Goal: Transaction & Acquisition: Obtain resource

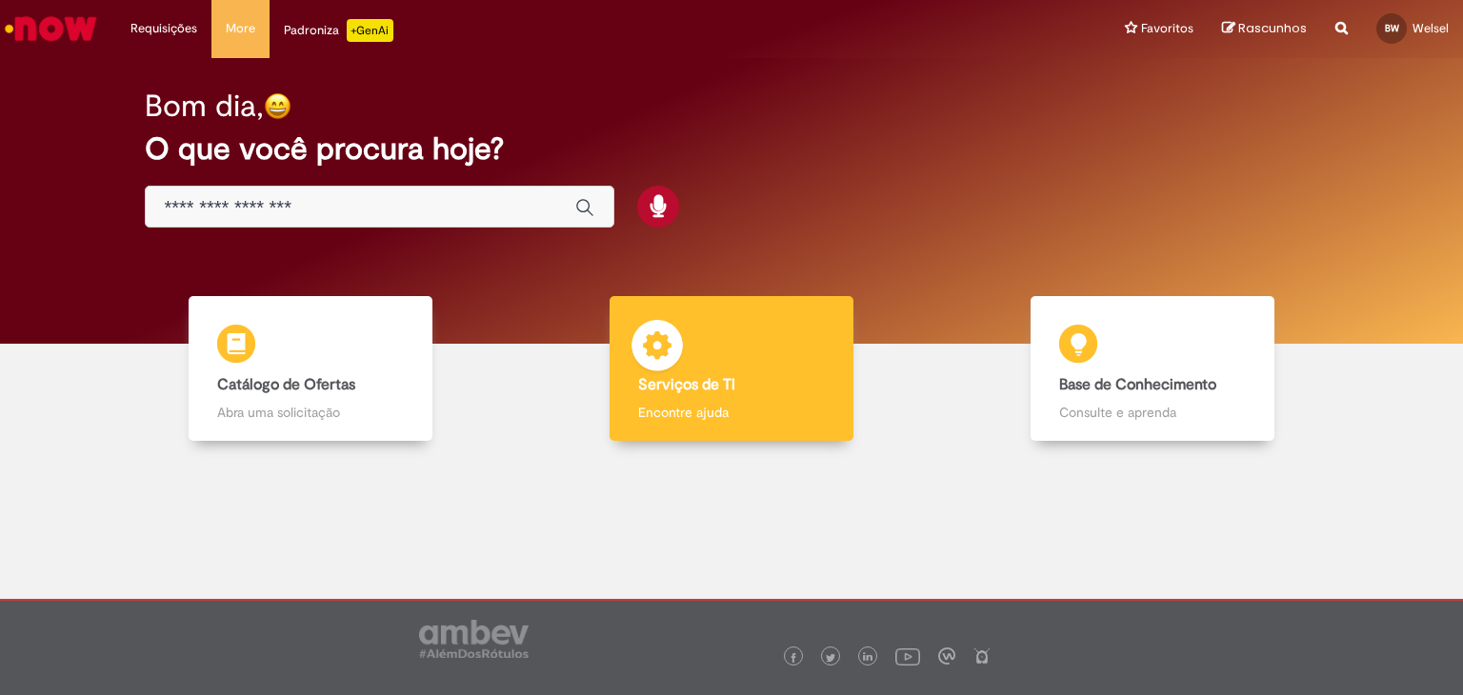
click at [735, 367] on div "Serviços de TI Serviços de TI Encontre ajuda" at bounding box center [732, 369] width 244 height 146
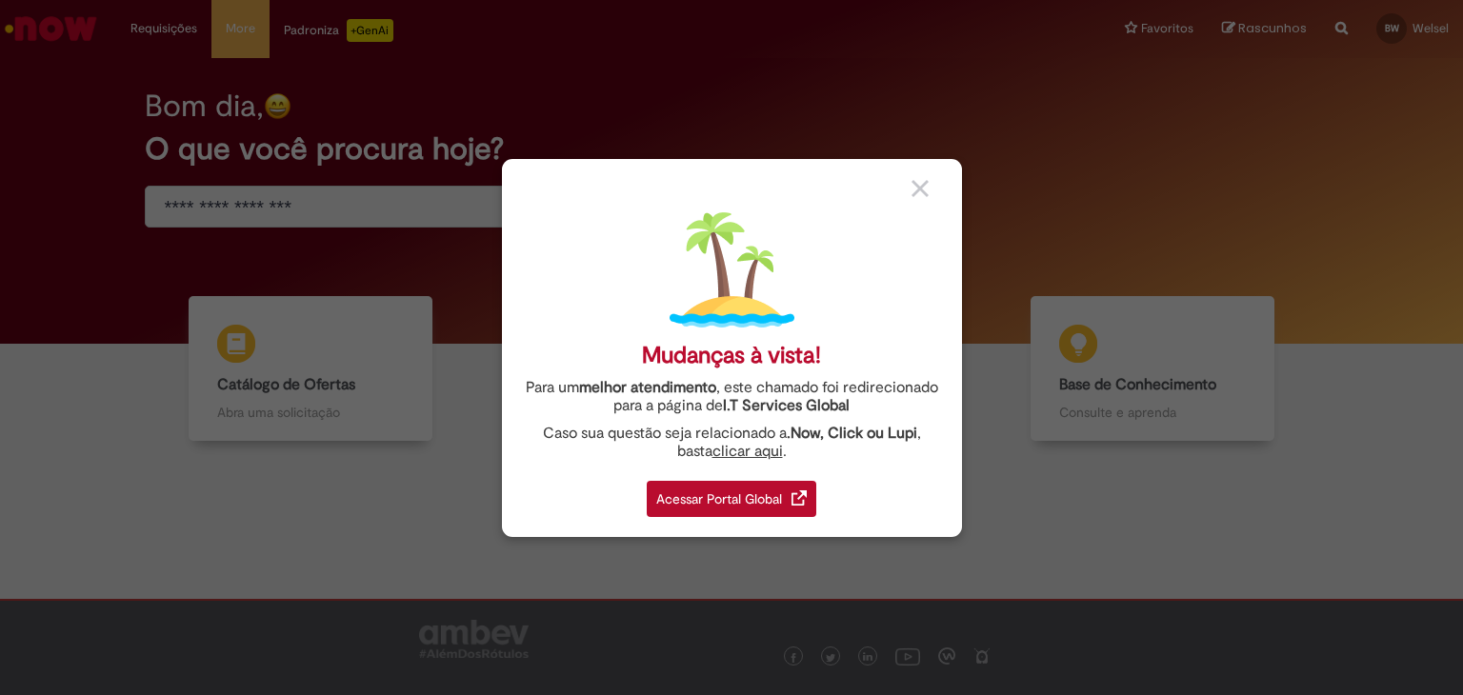
click at [908, 181] on div "Mudanças à vista! Para um melhor atendimento , este chamado foi redirecionado p…" at bounding box center [732, 348] width 460 height 378
click at [933, 191] on div at bounding box center [929, 188] width 36 height 20
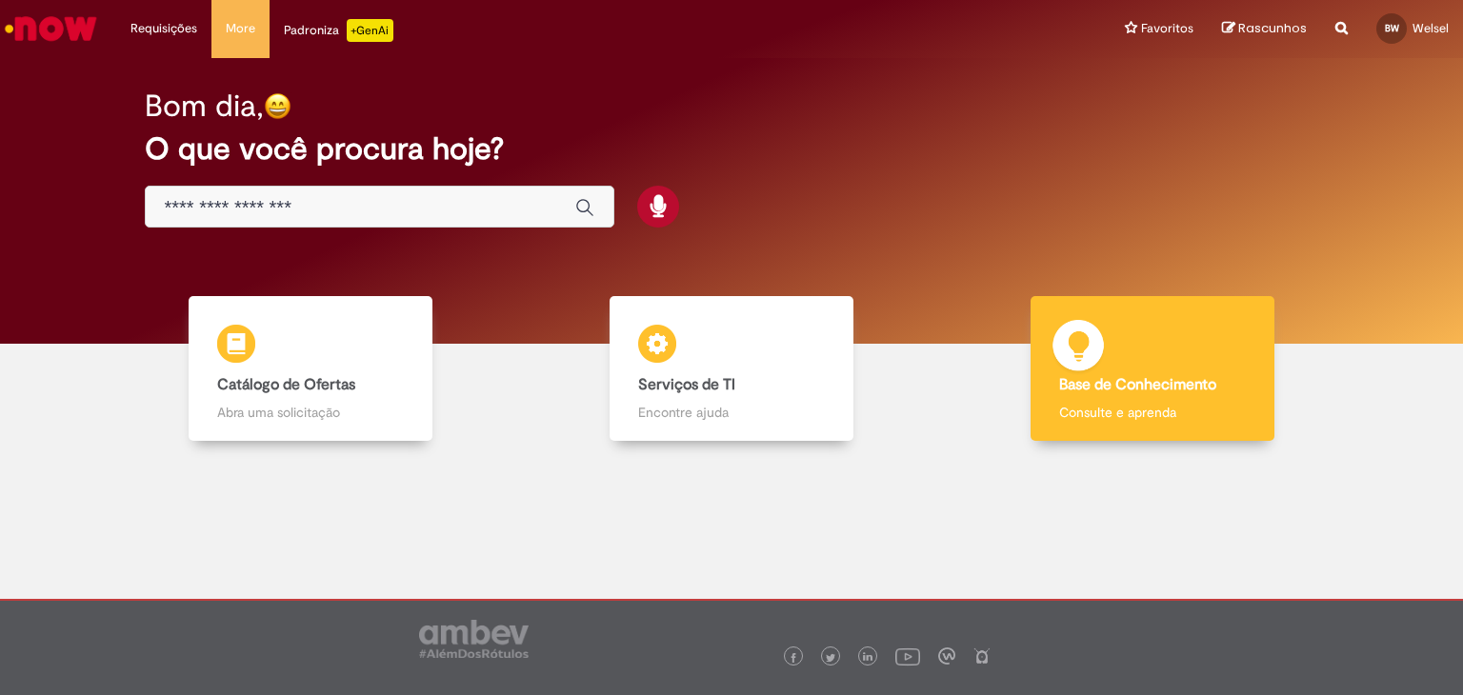
click at [1183, 368] on div "Base de Conhecimento Base de Conhecimento Consulte e aprenda" at bounding box center [1152, 369] width 244 height 146
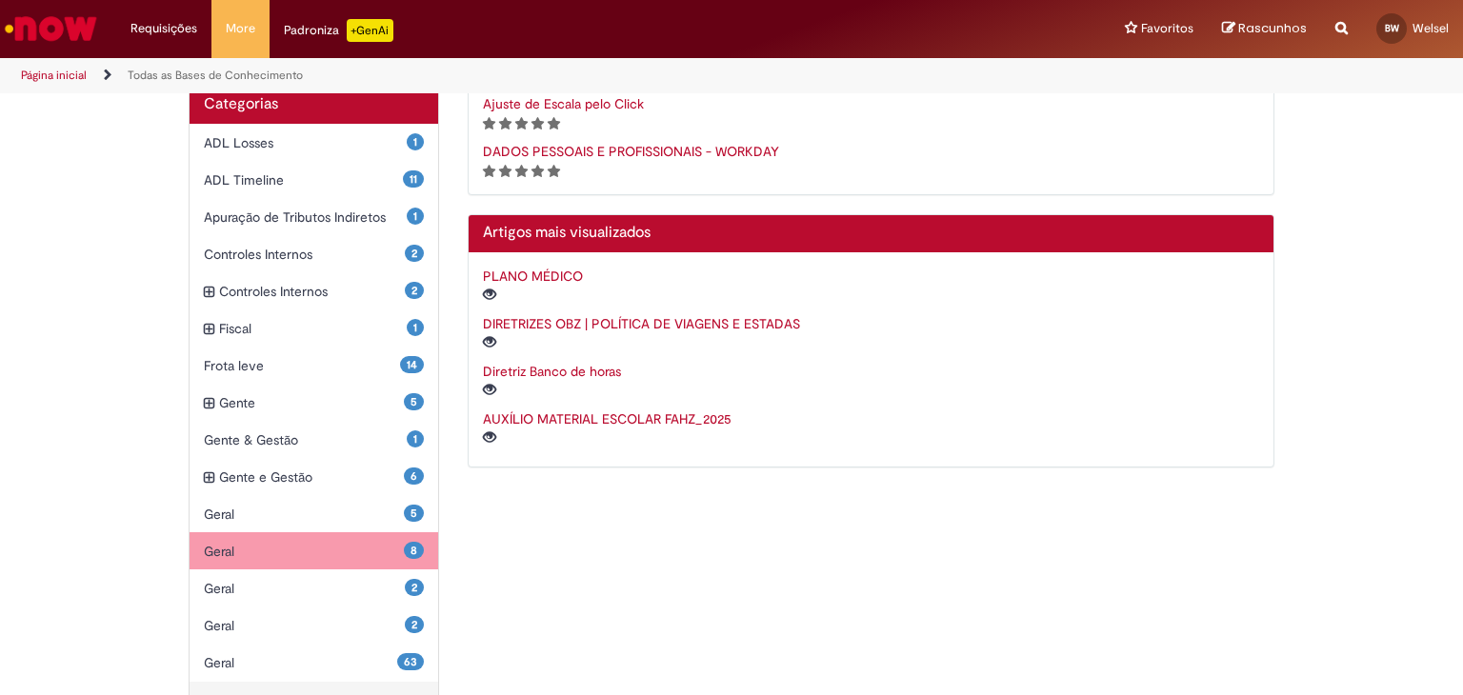
scroll to position [402, 0]
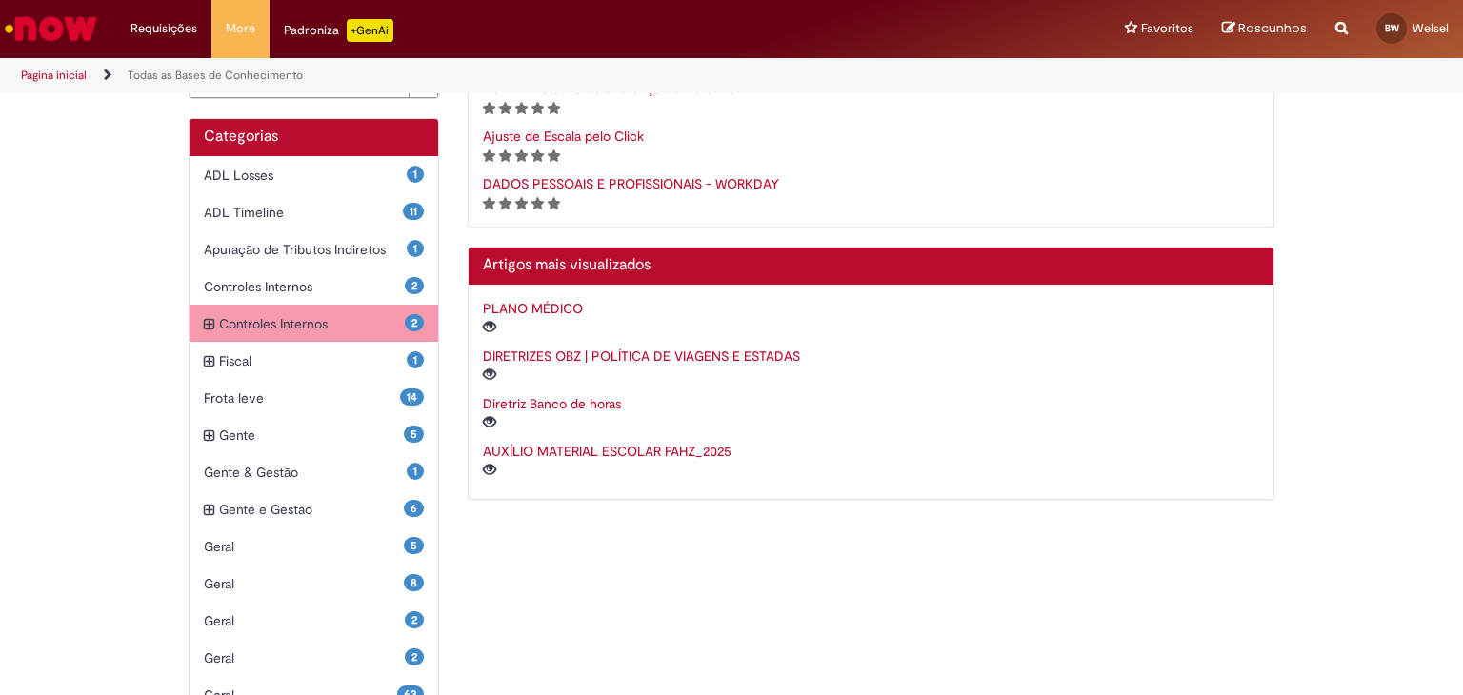
click at [319, 321] on span "Controles Internos Itens" at bounding box center [312, 323] width 186 height 19
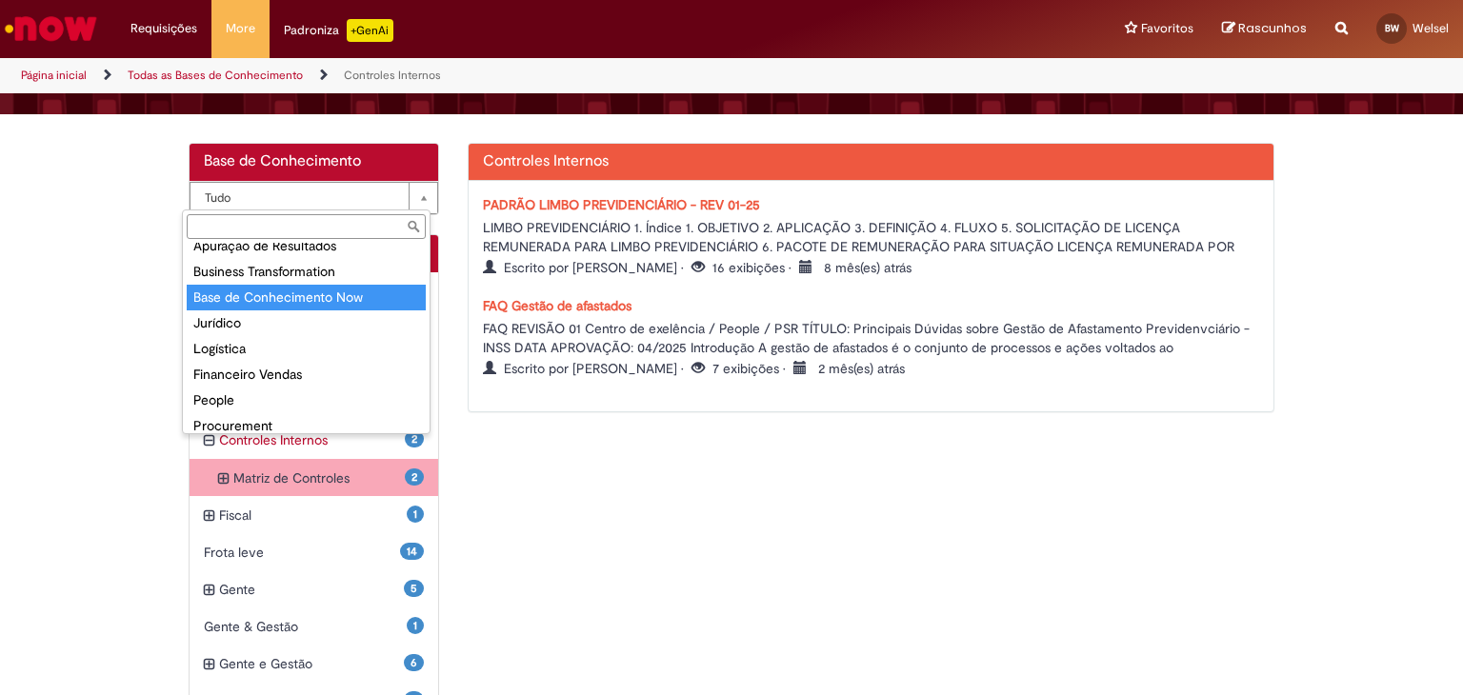
scroll to position [73, 0]
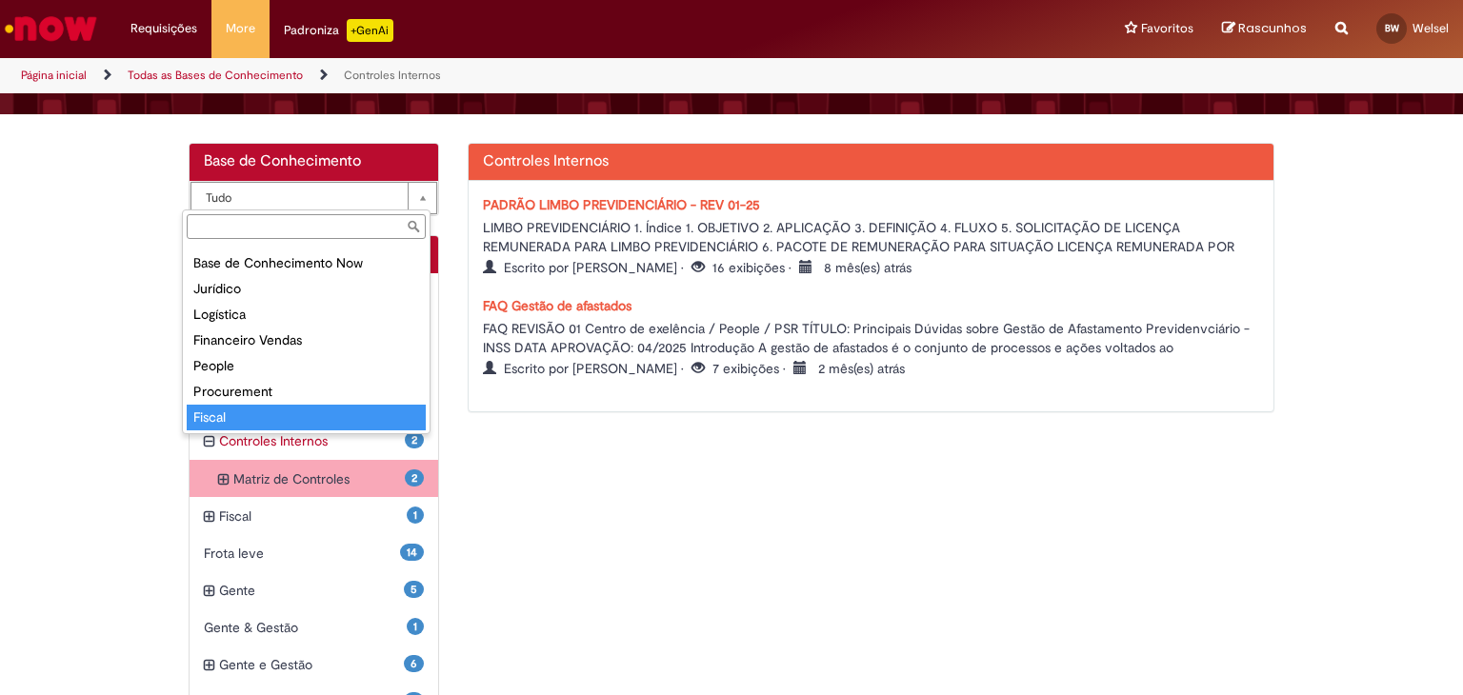
select select "**********"
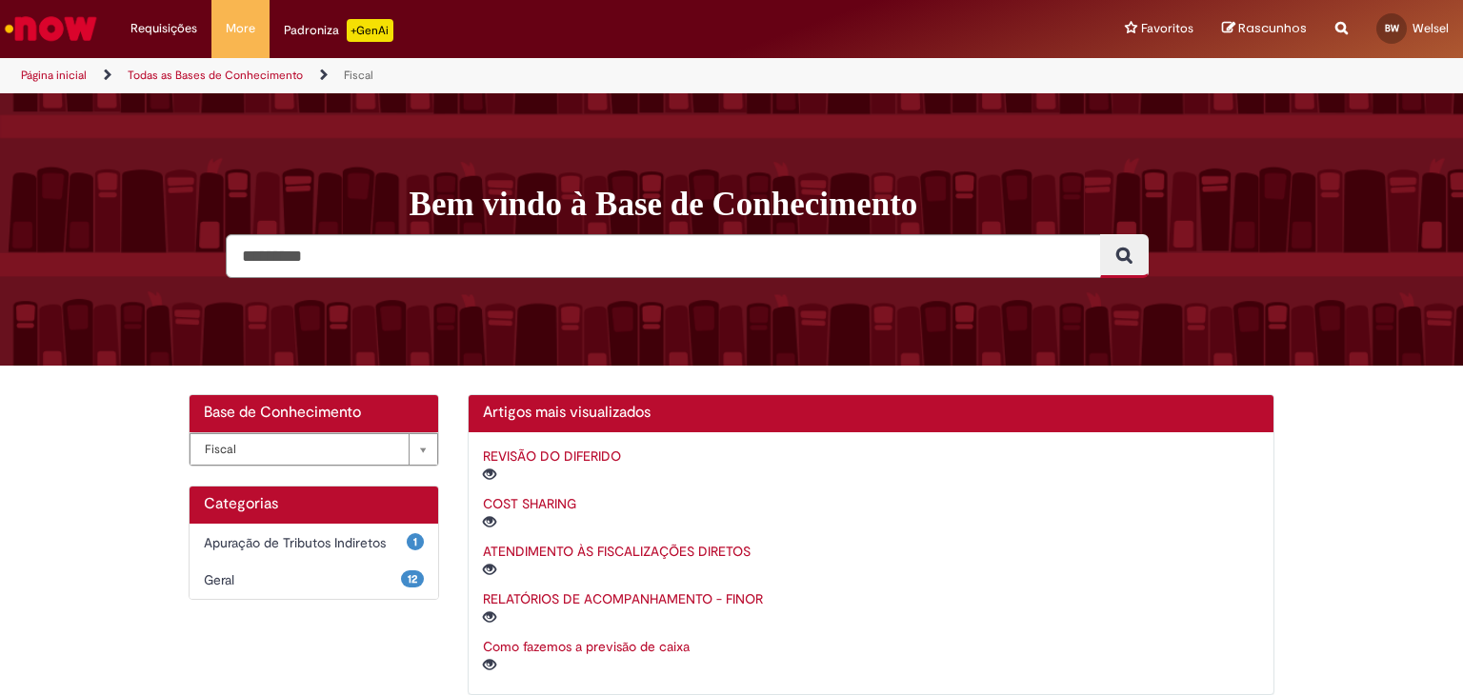
scroll to position [52, 0]
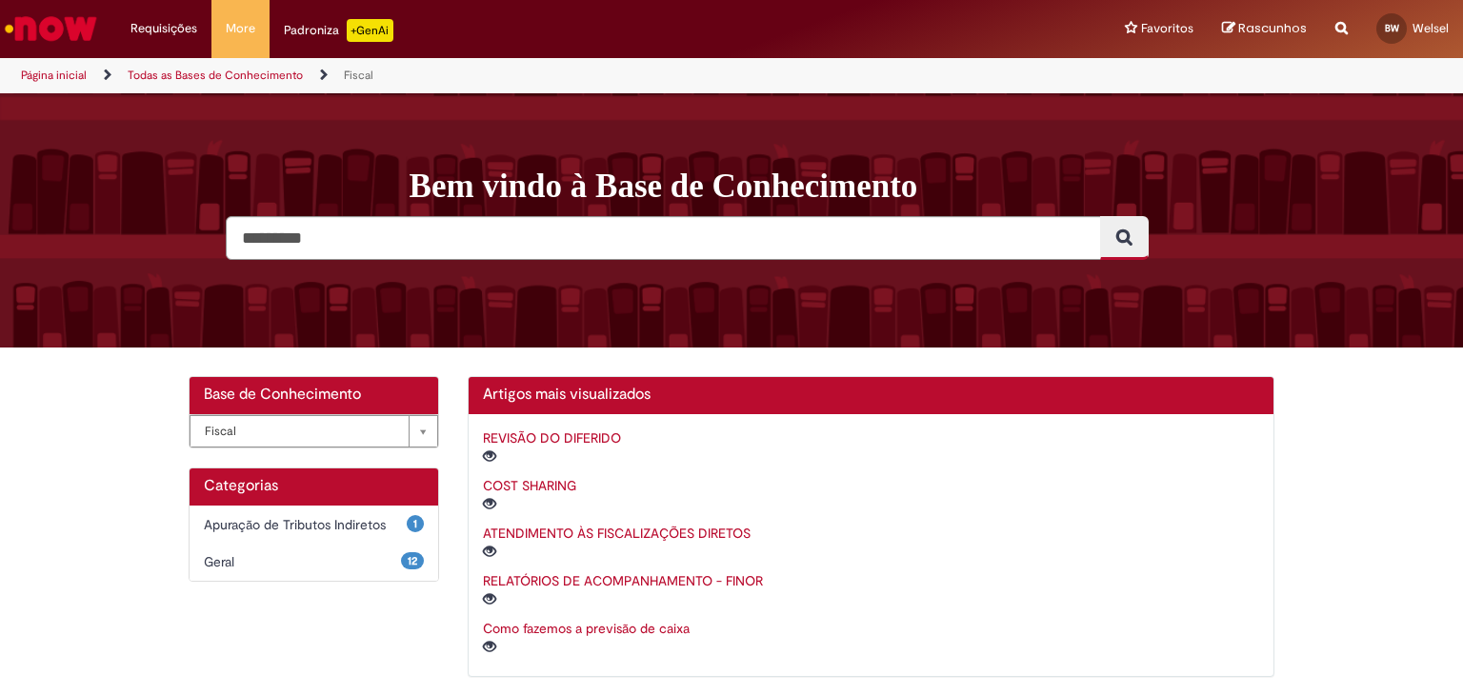
click at [45, 77] on link "Página inicial" at bounding box center [54, 75] width 66 height 15
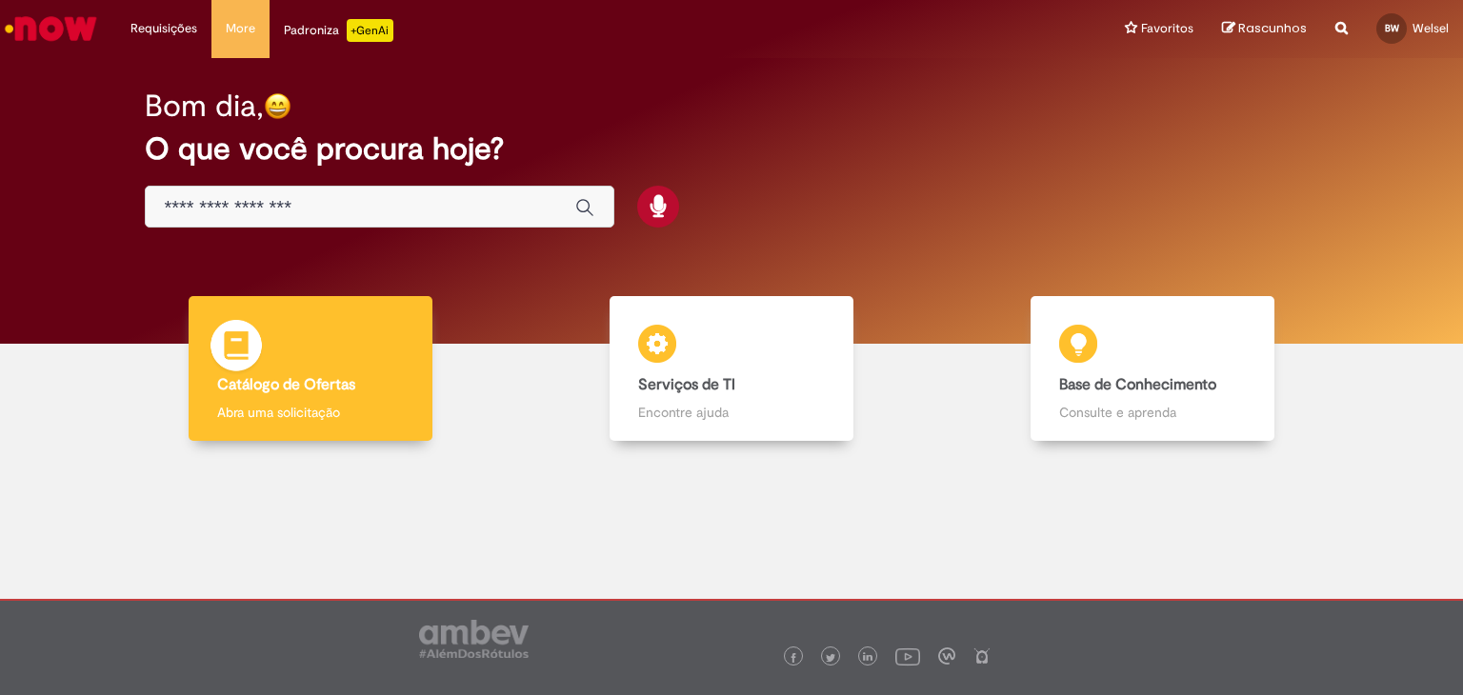
click at [272, 335] on div "Catálogo de Ofertas Catálogo de Ofertas Abra uma solicitação" at bounding box center [311, 369] width 244 height 146
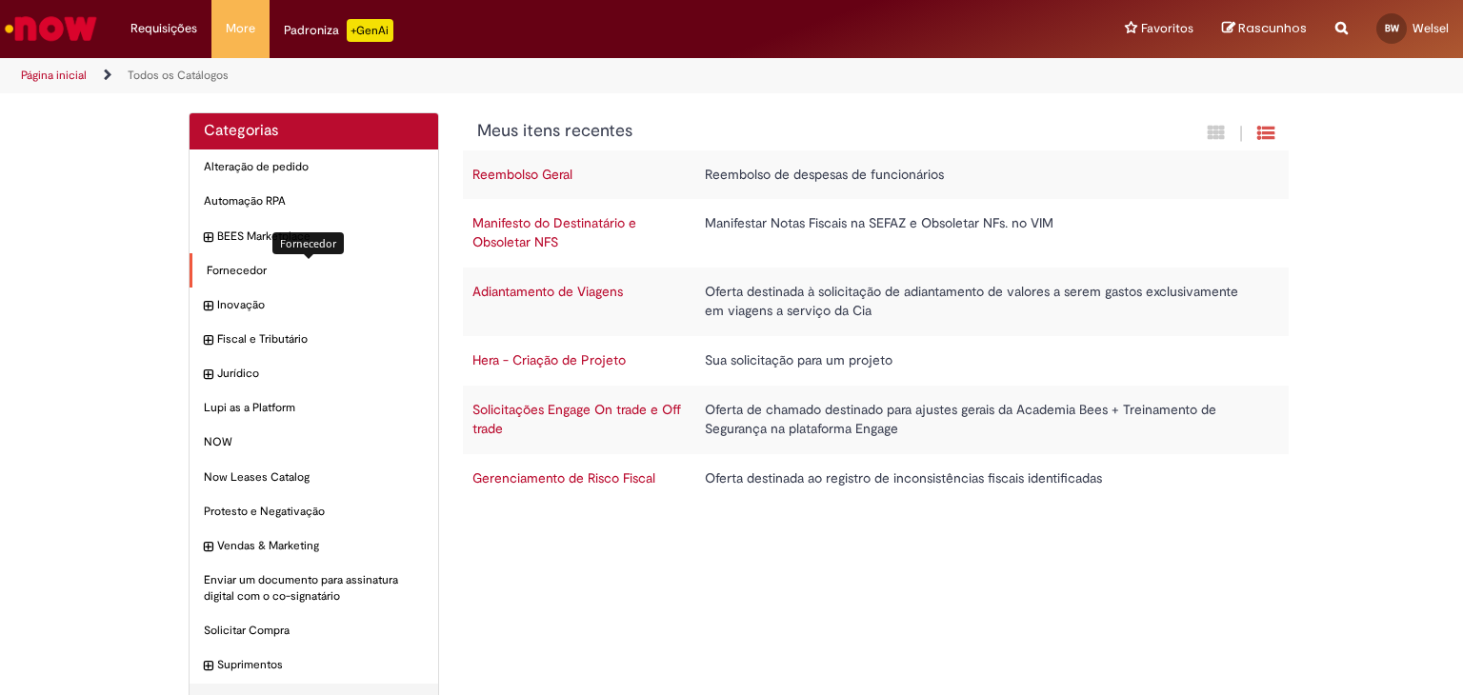
click at [229, 273] on span "Fornecedor Itens" at bounding box center [315, 271] width 217 height 16
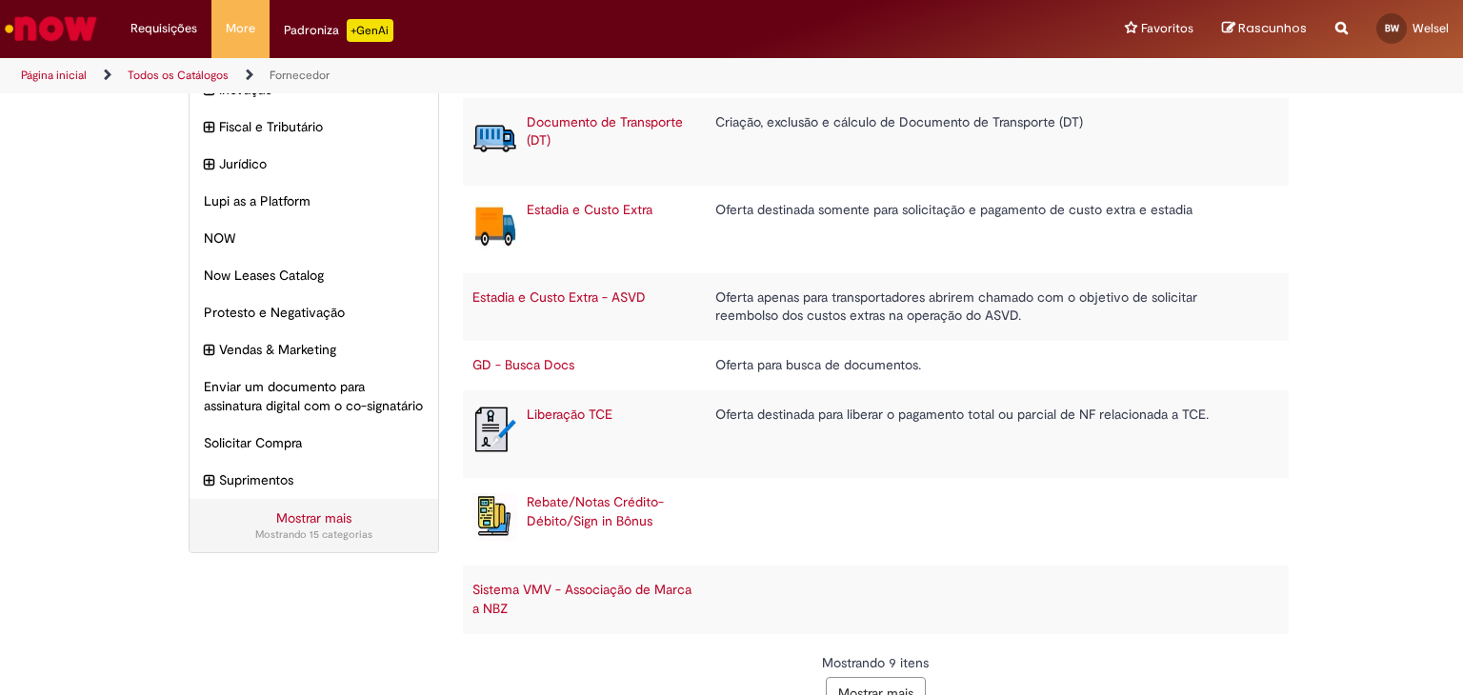
scroll to position [262, 0]
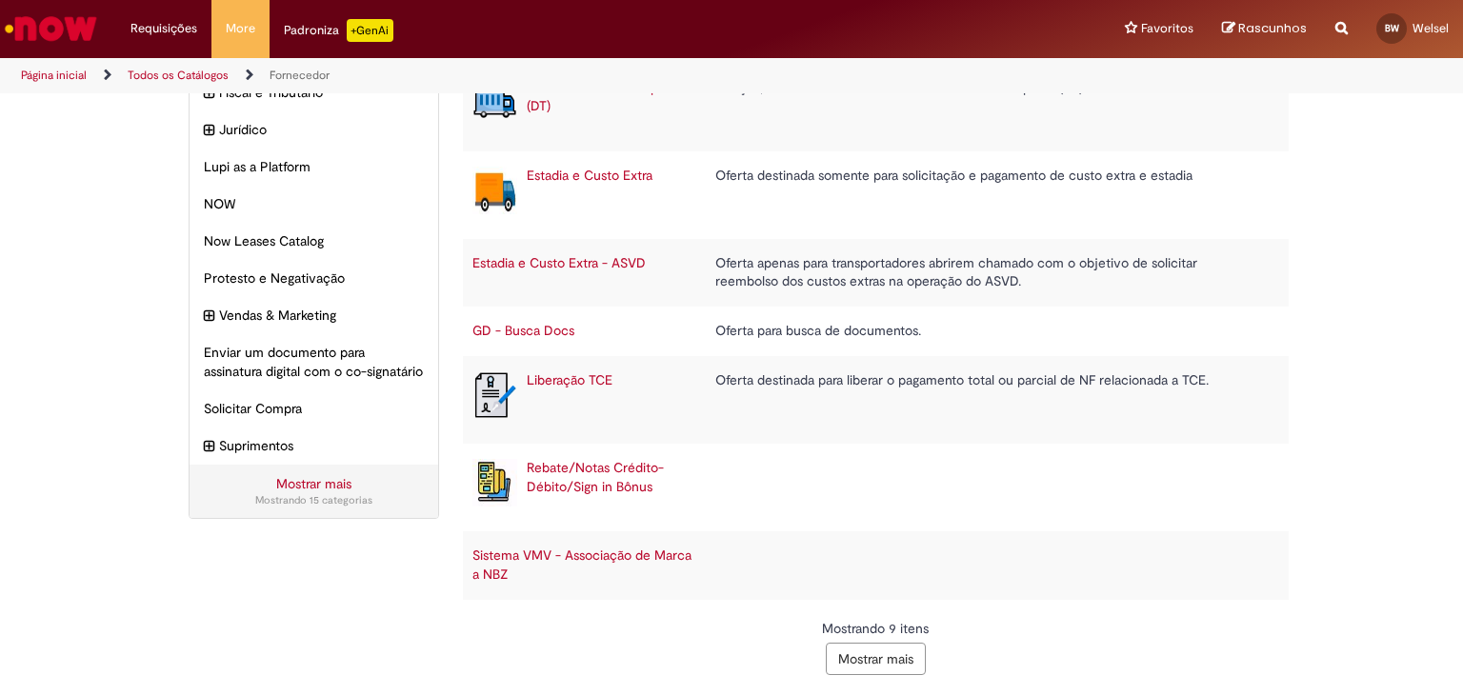
click at [883, 656] on button "Mostrar mais" at bounding box center [876, 659] width 100 height 32
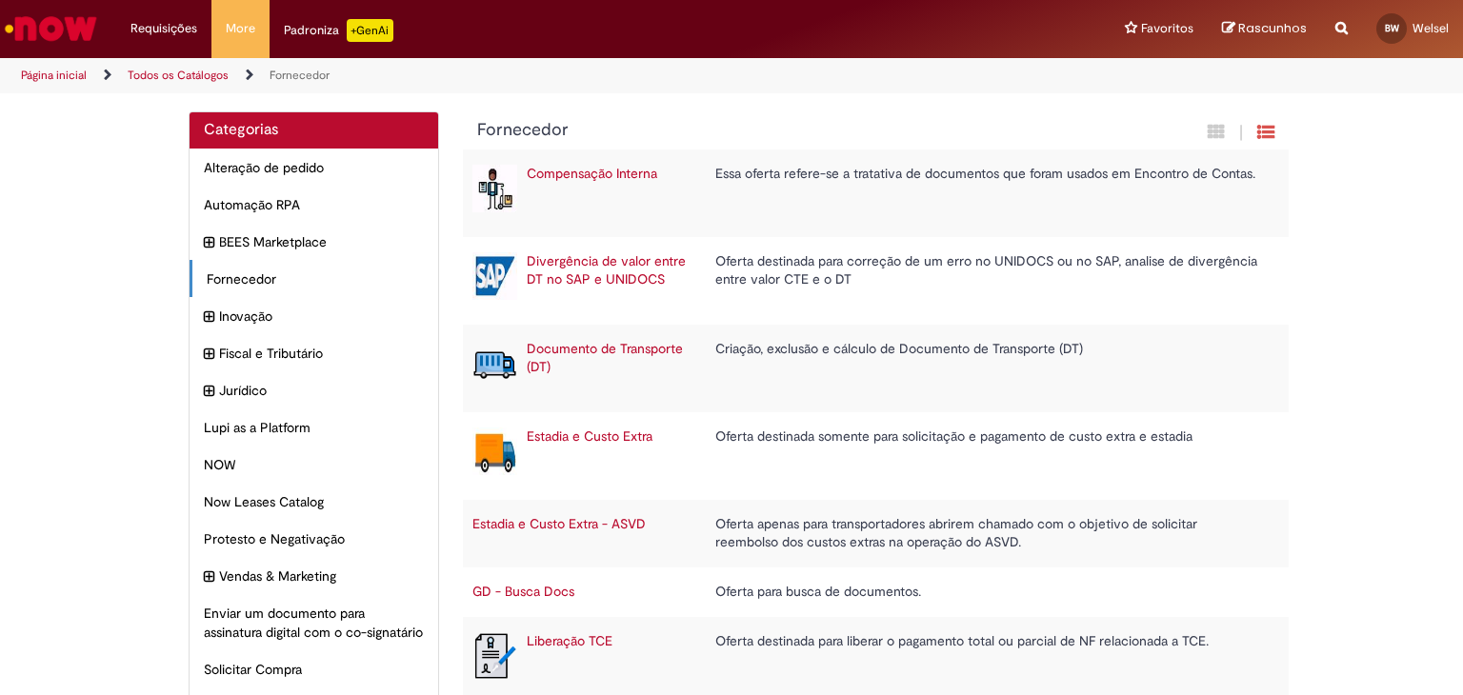
scroll to position [0, 0]
click at [239, 278] on span "Fornecedor Itens" at bounding box center [315, 279] width 217 height 19
click at [235, 281] on span "Fornecedor Itens" at bounding box center [315, 279] width 217 height 19
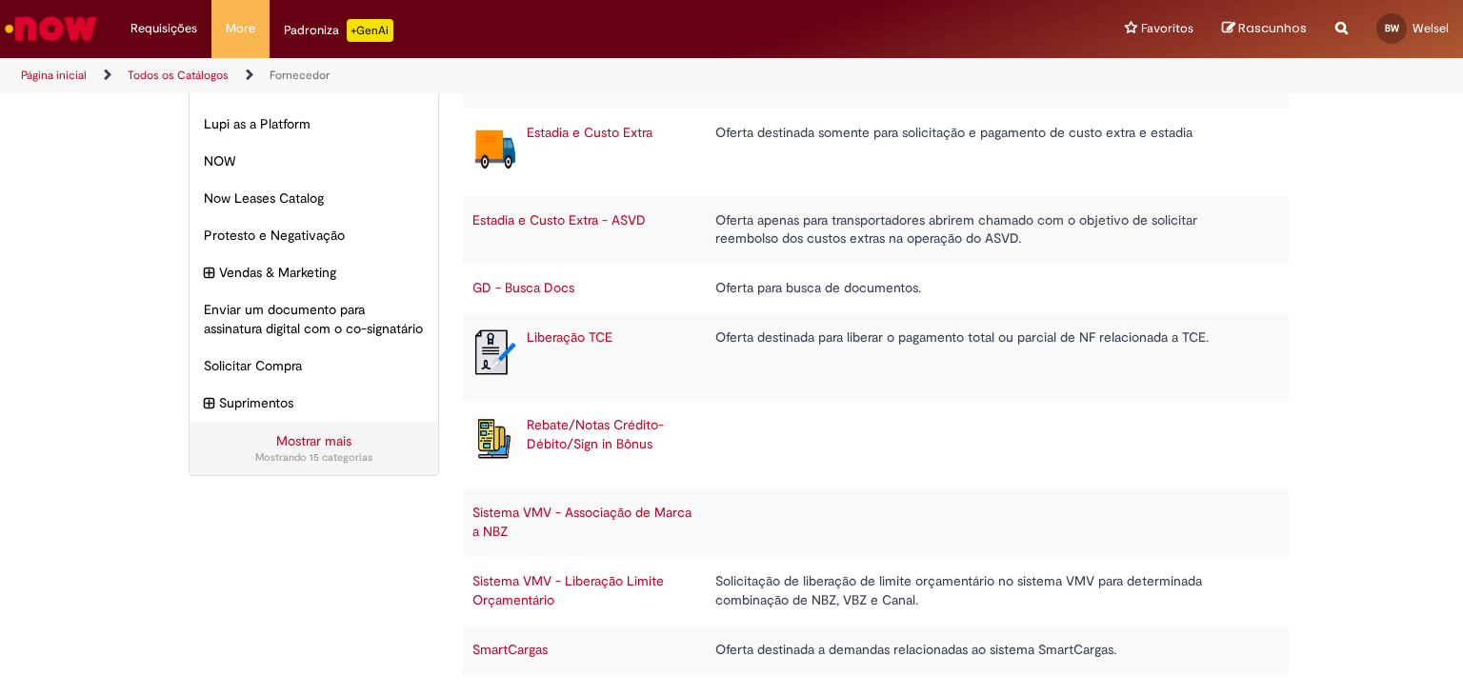
scroll to position [304, 0]
click at [834, 653] on td "Oferta destinada a demandas relacionadas ao sistema SmartCargas." at bounding box center [988, 652] width 564 height 50
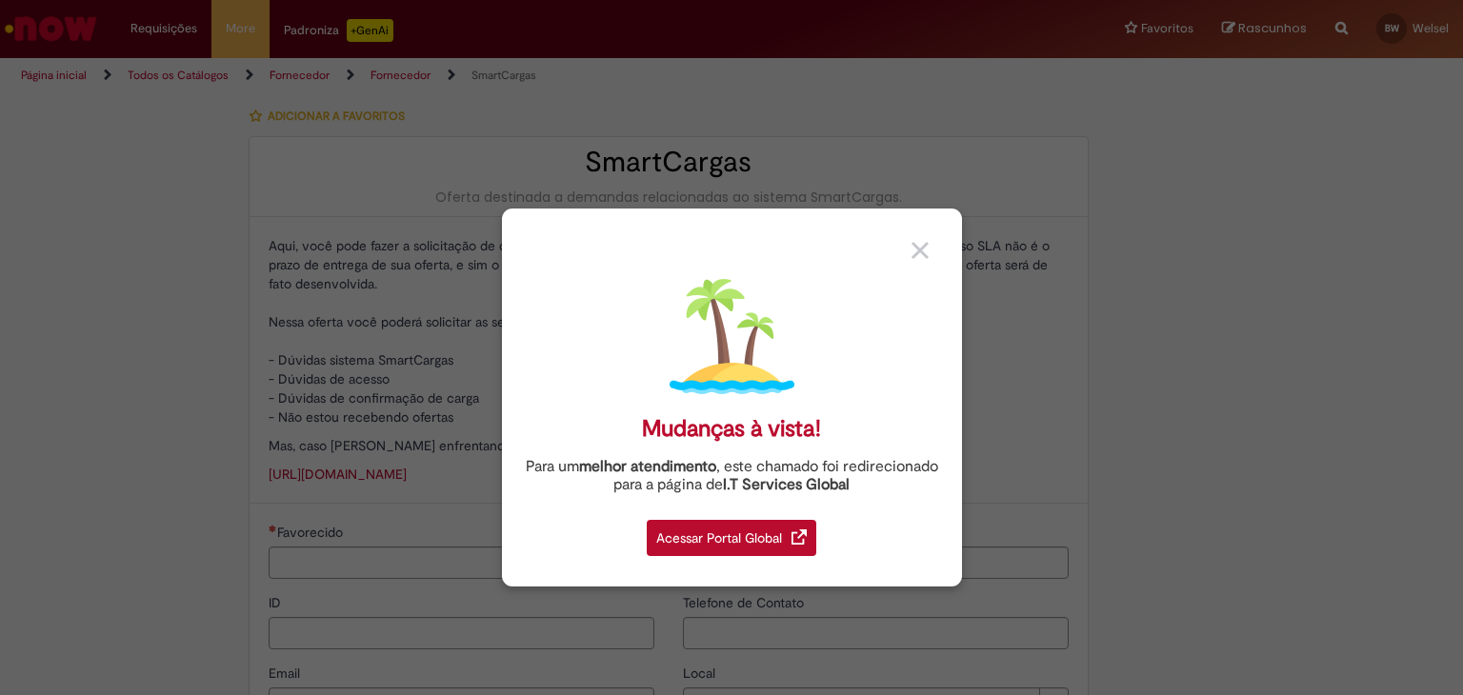
type input "**********"
type input "******"
type input "**********"
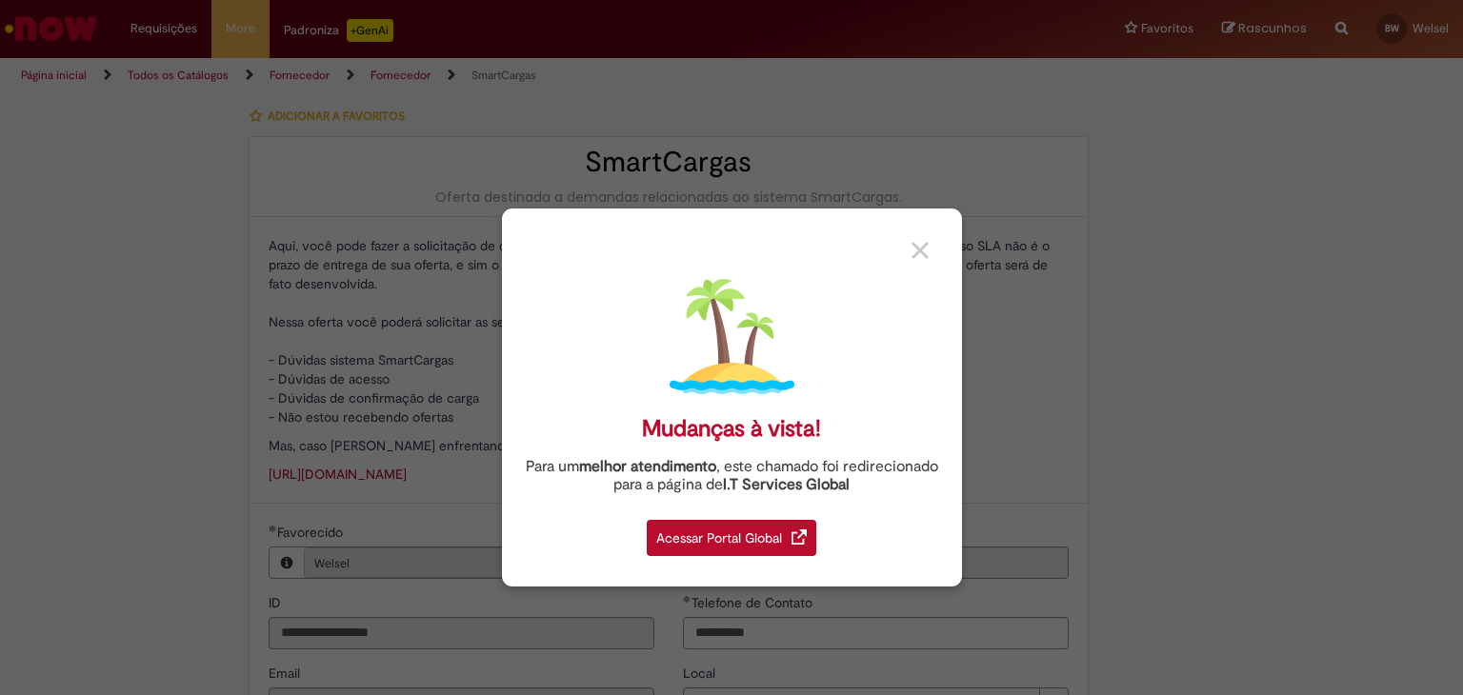
type input "**********"
click at [916, 251] on img at bounding box center [919, 250] width 17 height 17
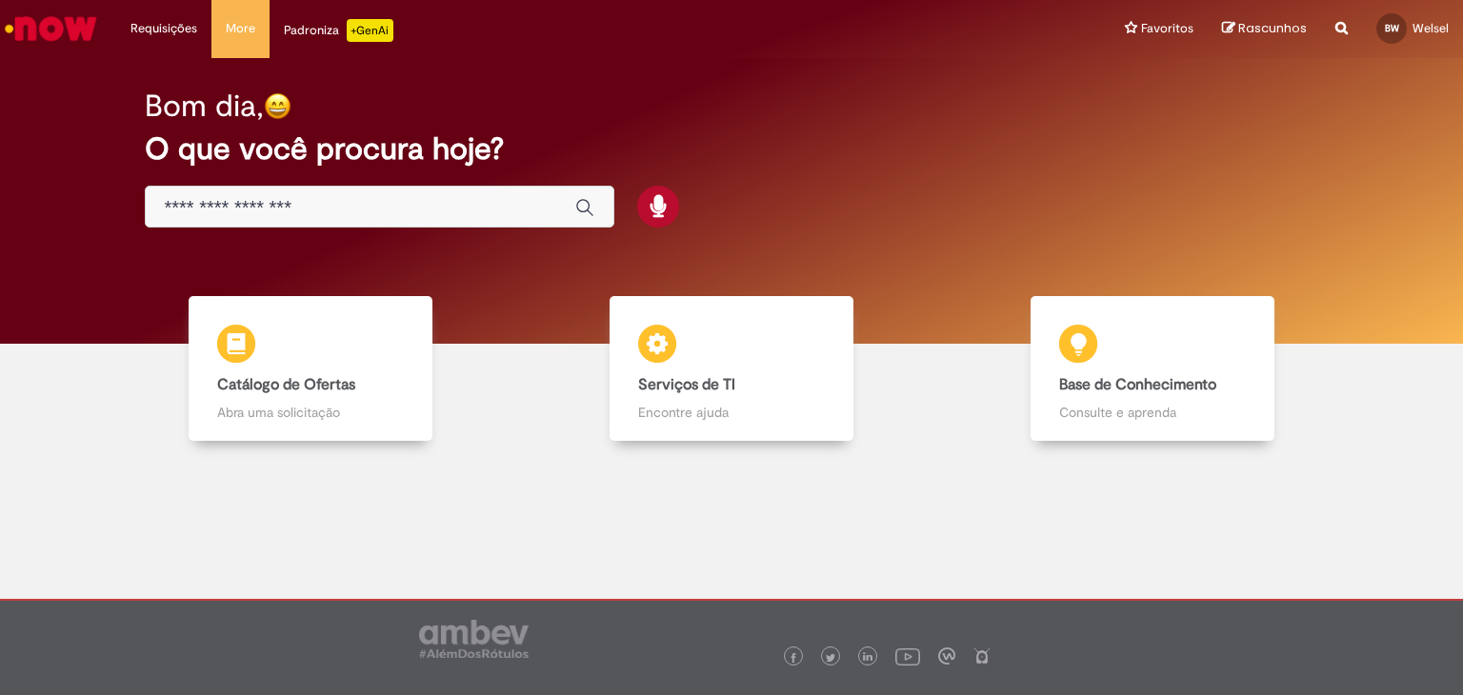
click at [320, 209] on input "Basta digitar aqui" at bounding box center [360, 208] width 391 height 22
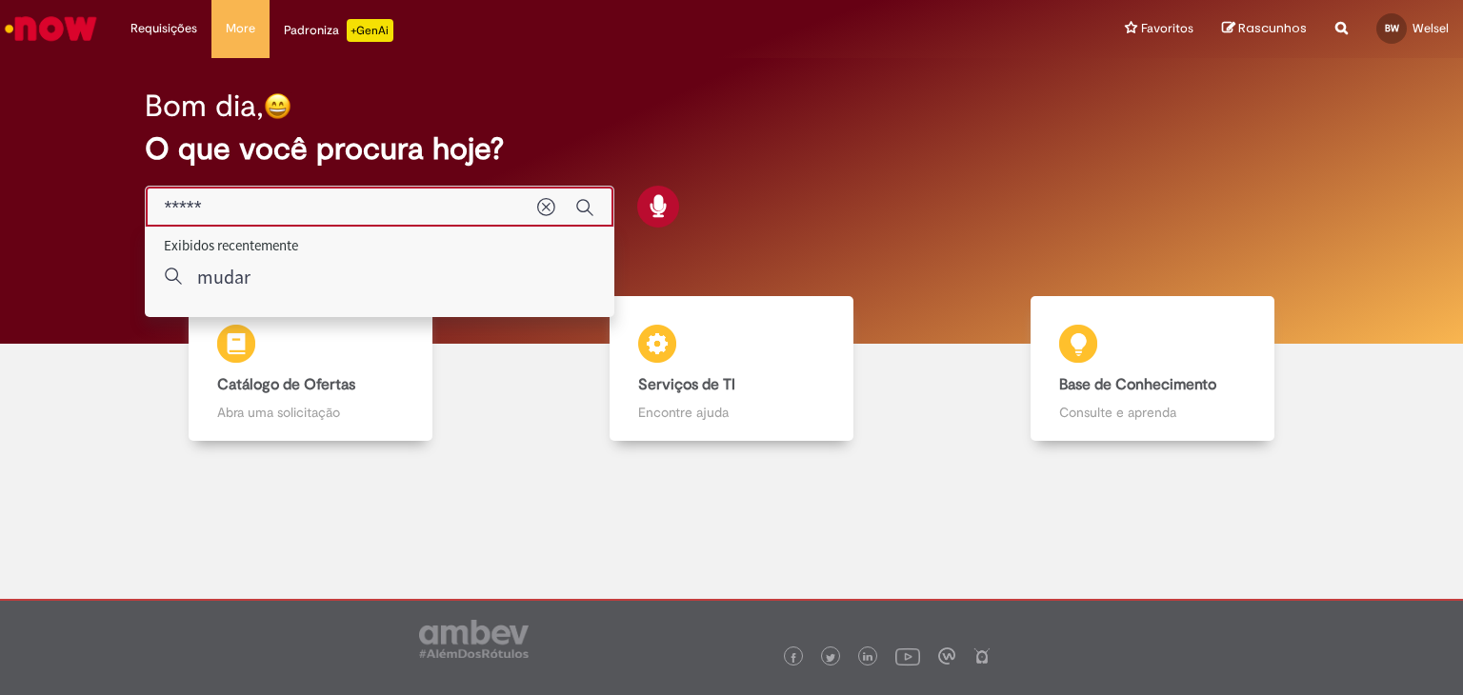
drag, startPoint x: 244, startPoint y: 199, endPoint x: 95, endPoint y: 197, distance: 148.6
click at [95, 197] on div "Bom dia, O que você procura hoje?" at bounding box center [731, 201] width 1434 height 286
type input "*******"
click at [588, 203] on icon "Enviar pesquisa" at bounding box center [584, 207] width 17 height 17
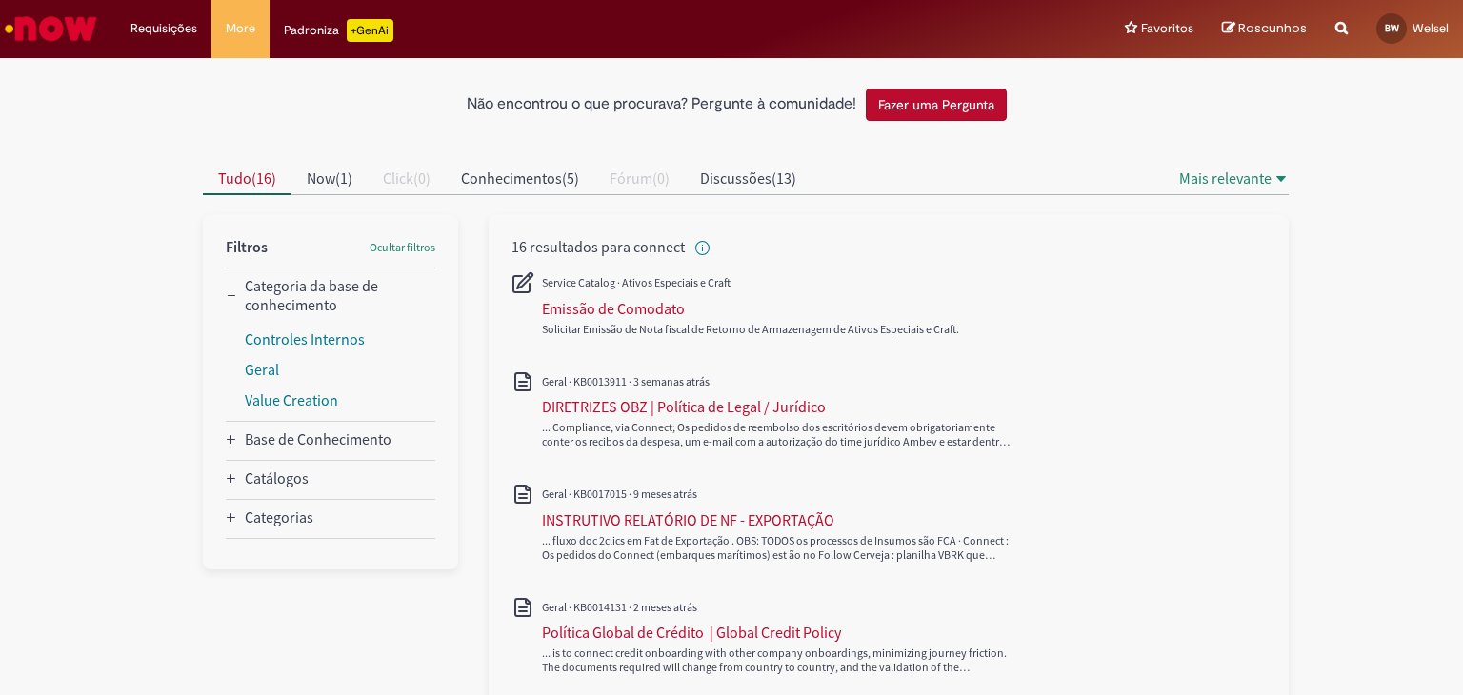
scroll to position [79, 0]
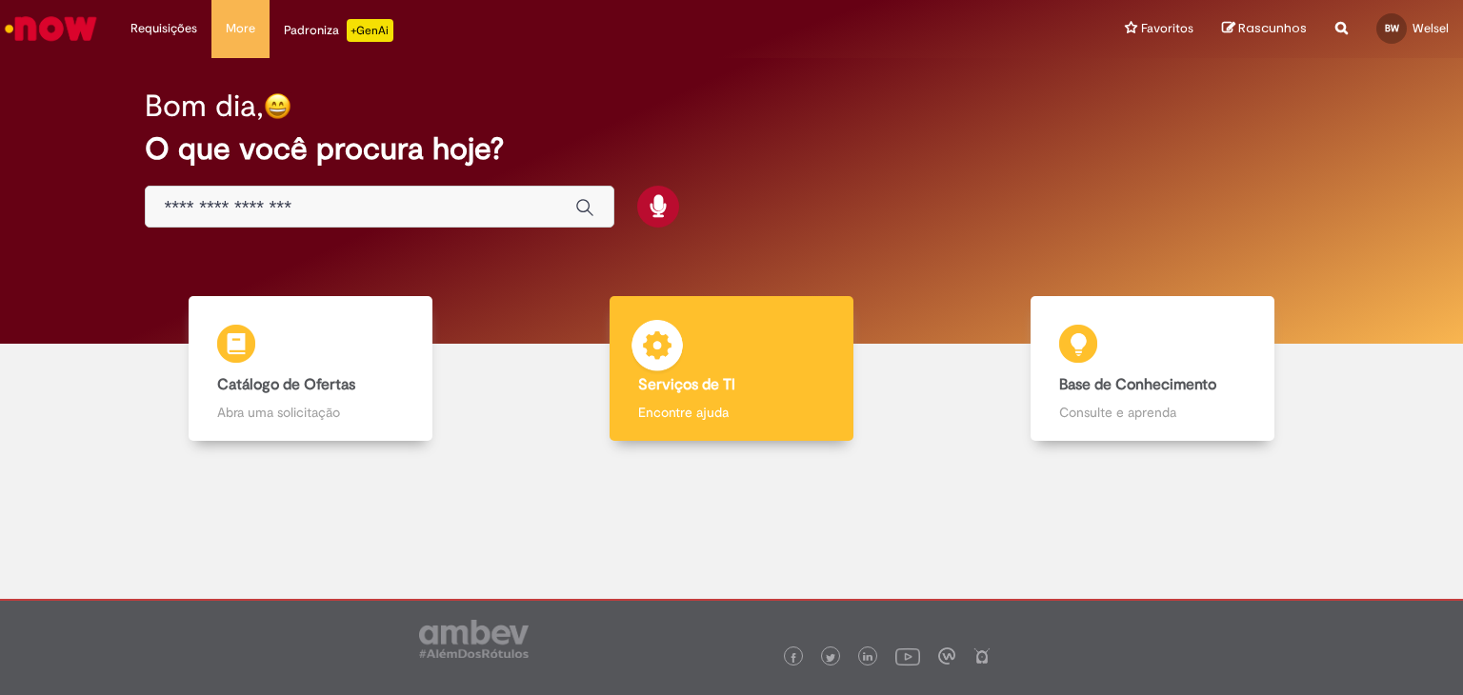
click at [789, 386] on h4 "Serviços de TI" at bounding box center [731, 385] width 187 height 17
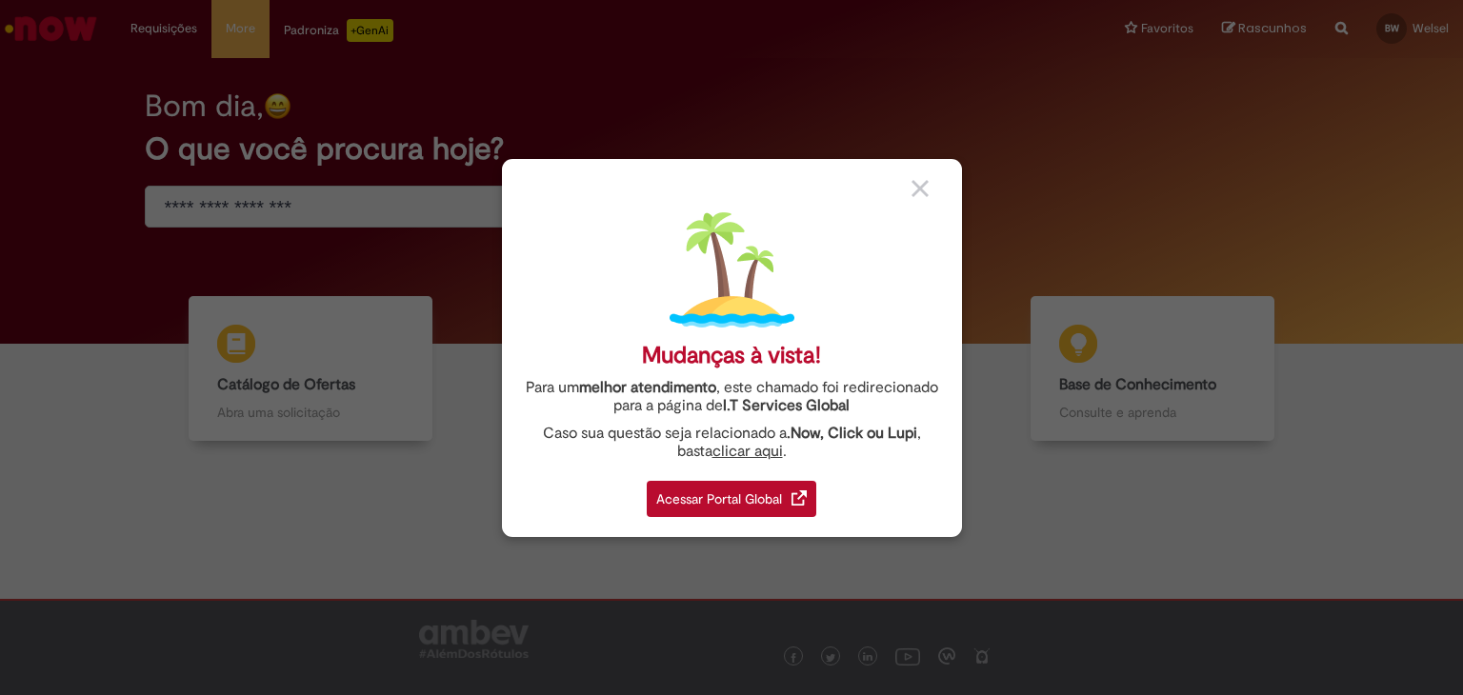
click at [915, 187] on img at bounding box center [919, 188] width 17 height 17
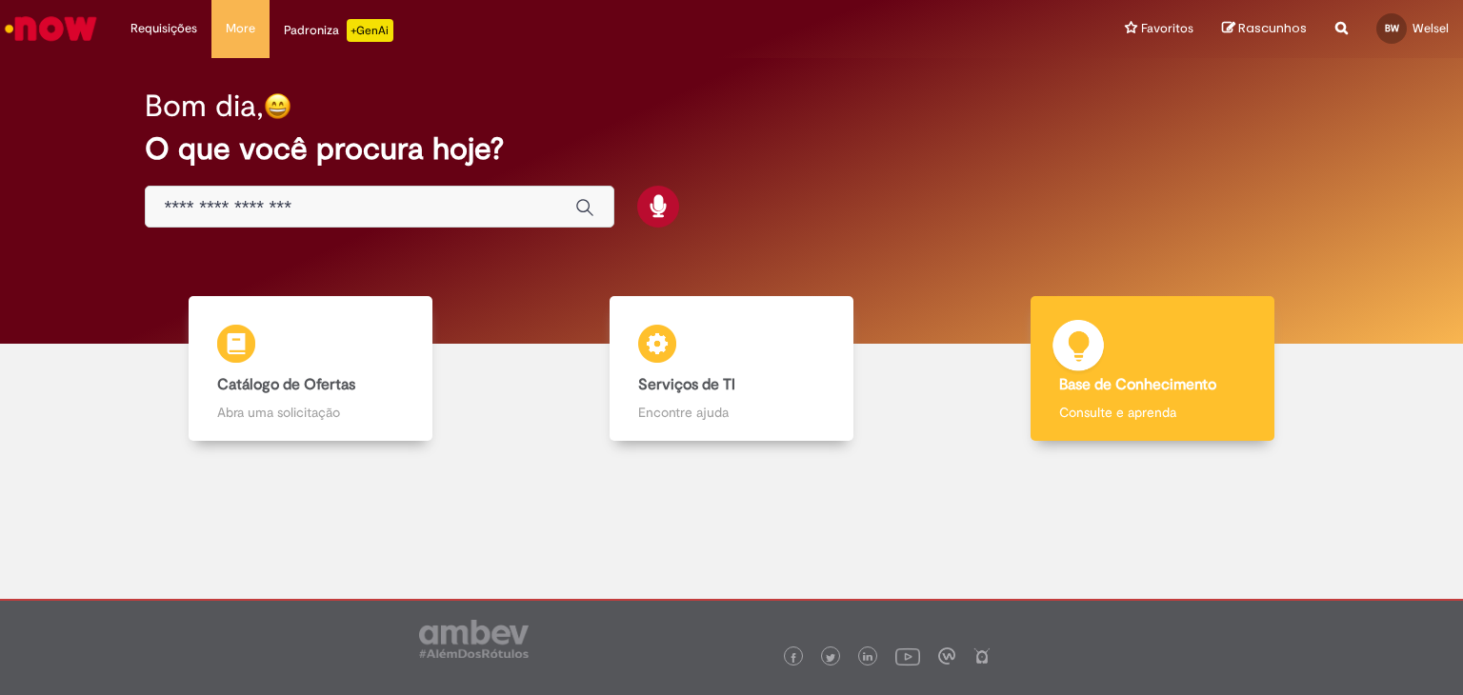
click at [1143, 365] on div "Base de Conhecimento Base de Conhecimento Consulte e aprenda" at bounding box center [1152, 369] width 244 height 146
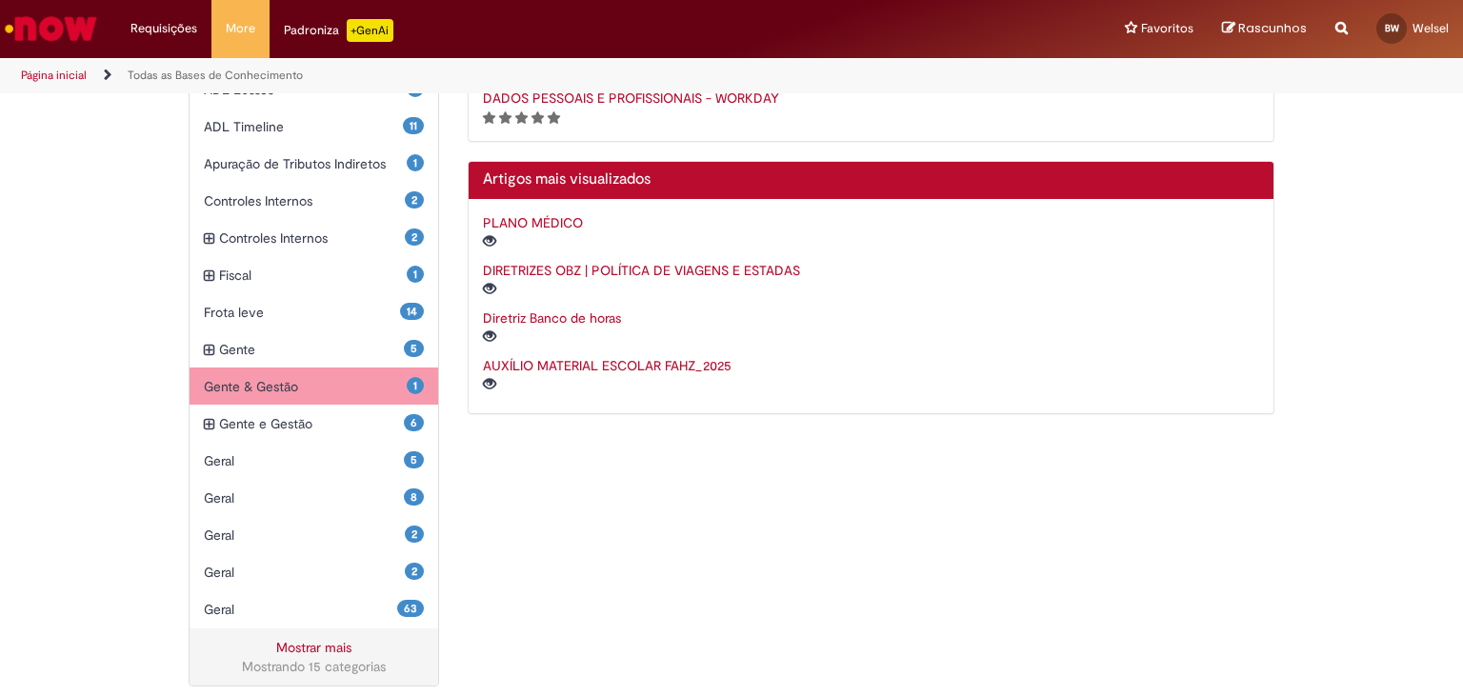
scroll to position [497, 0]
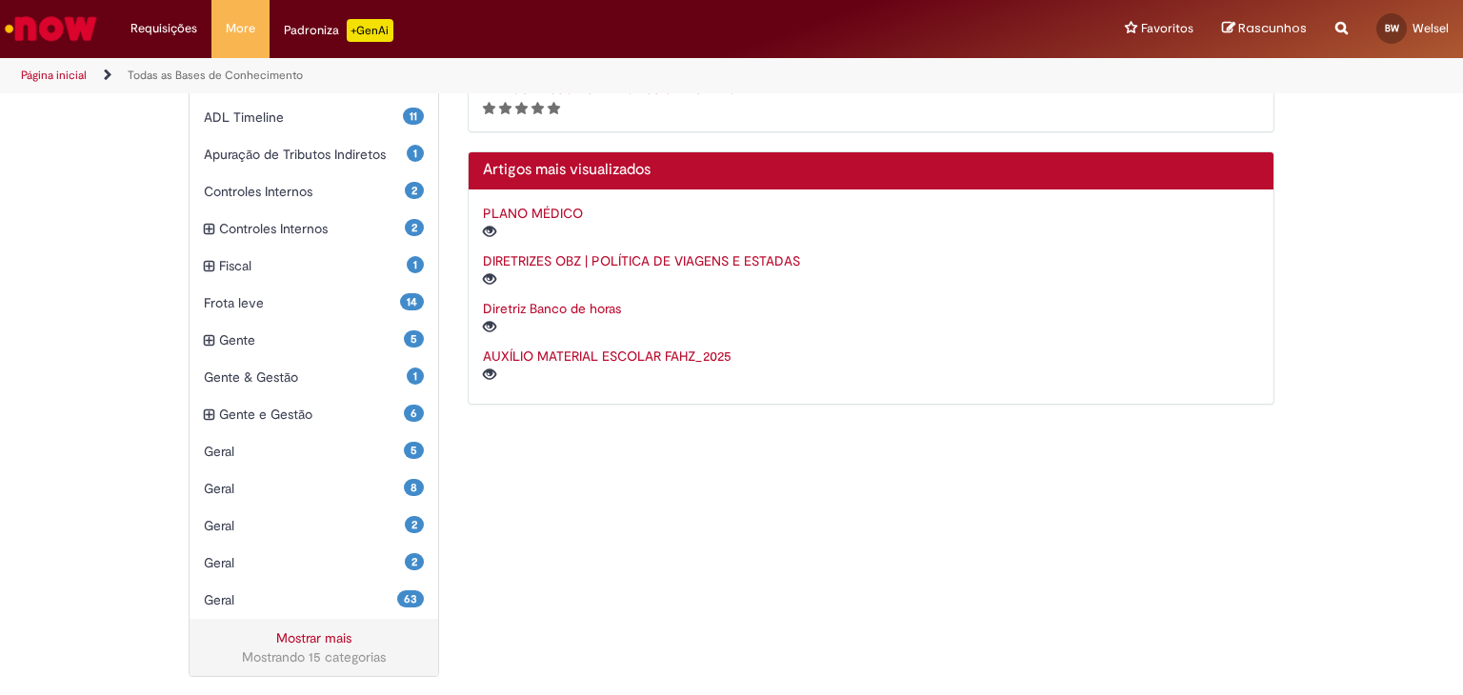
click at [339, 637] on link "Mostrar mais" at bounding box center [313, 638] width 75 height 17
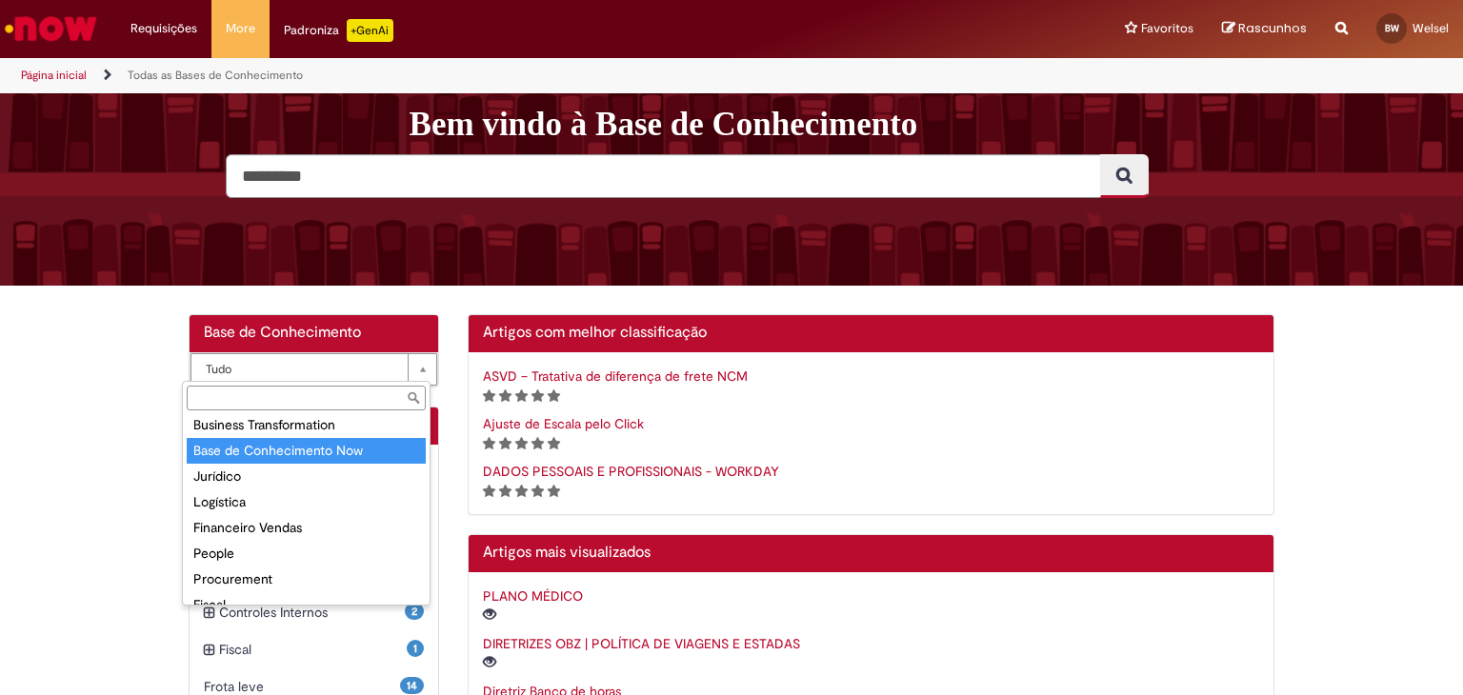
scroll to position [73, 0]
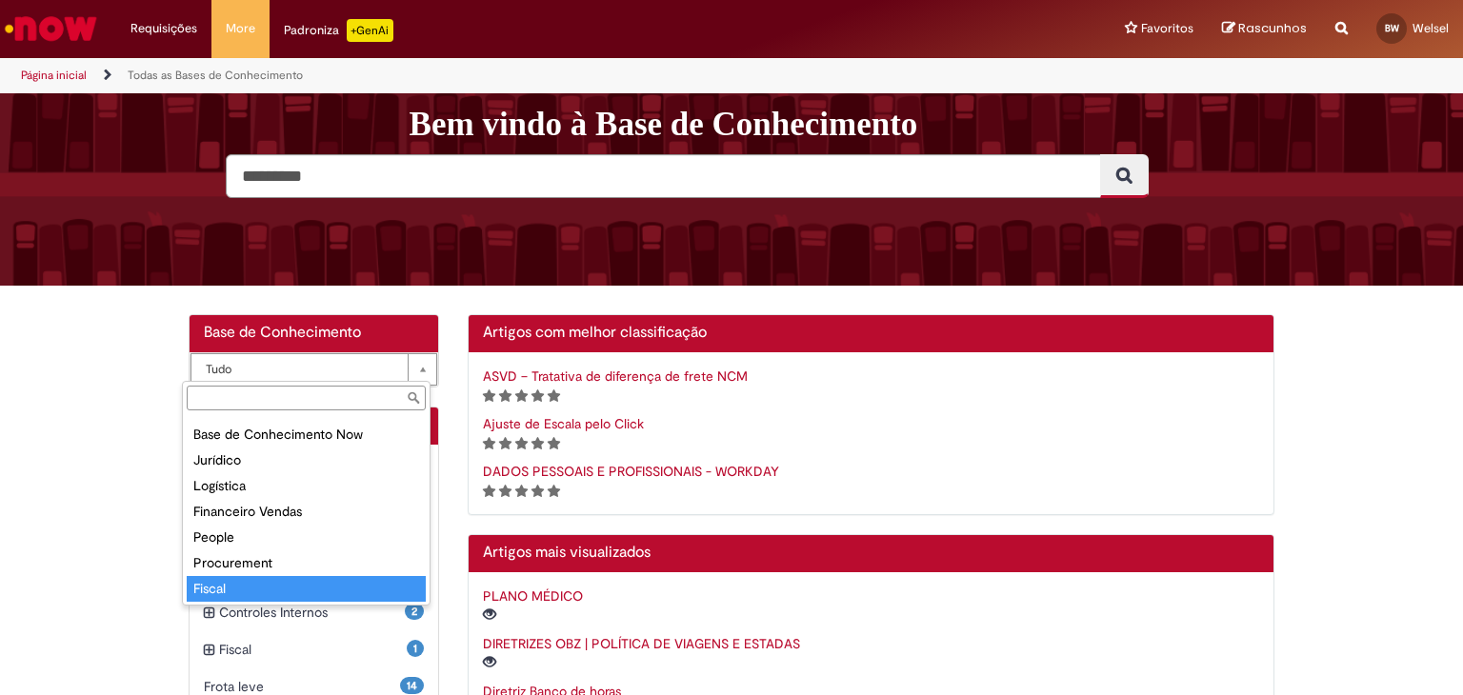
select select "**********"
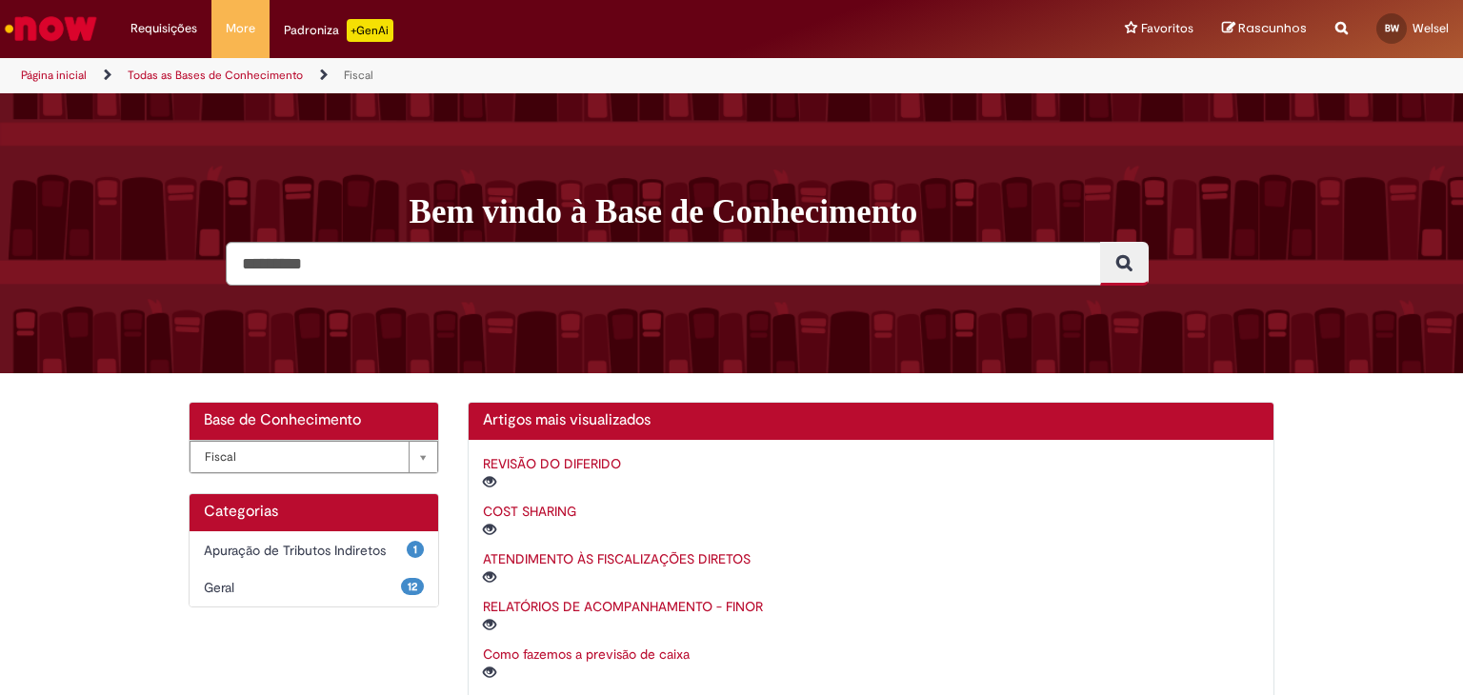
scroll to position [52, 0]
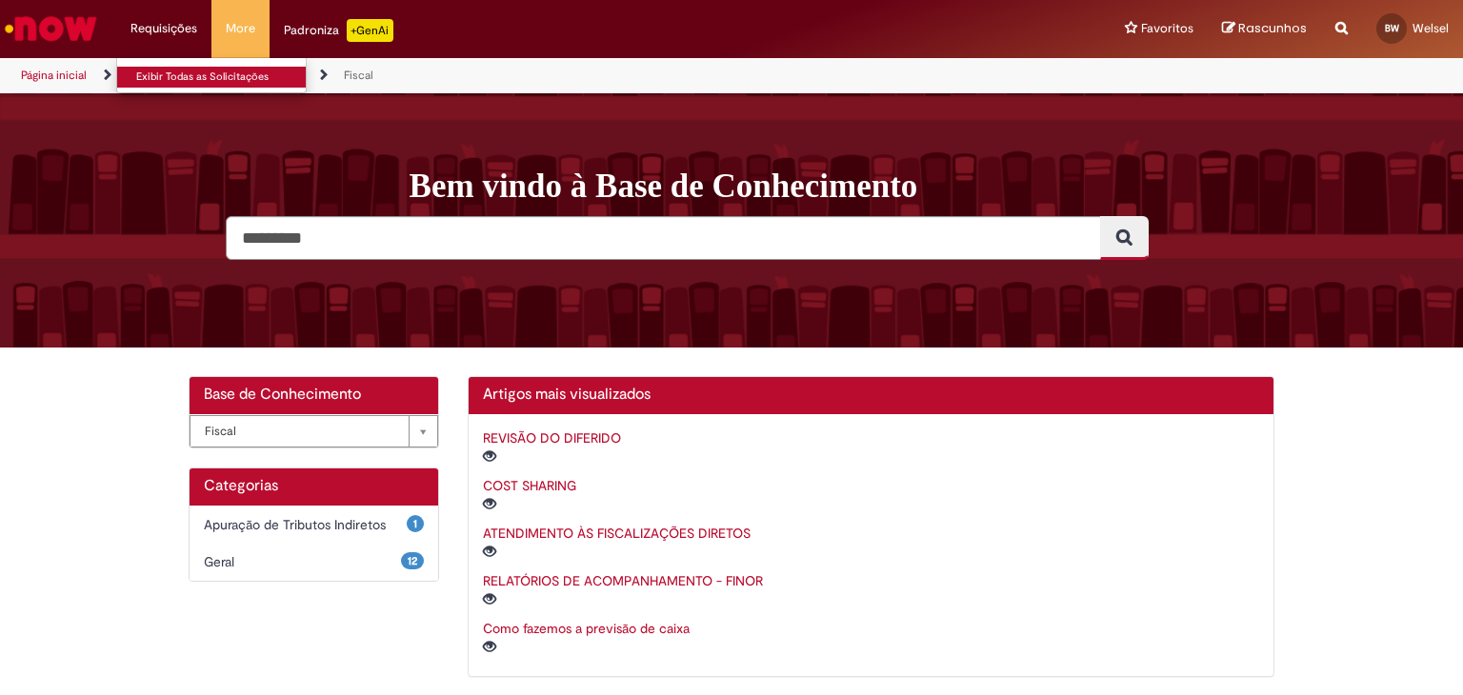
click at [155, 76] on link "Exibir Todas as Solicitações" at bounding box center [222, 77] width 210 height 21
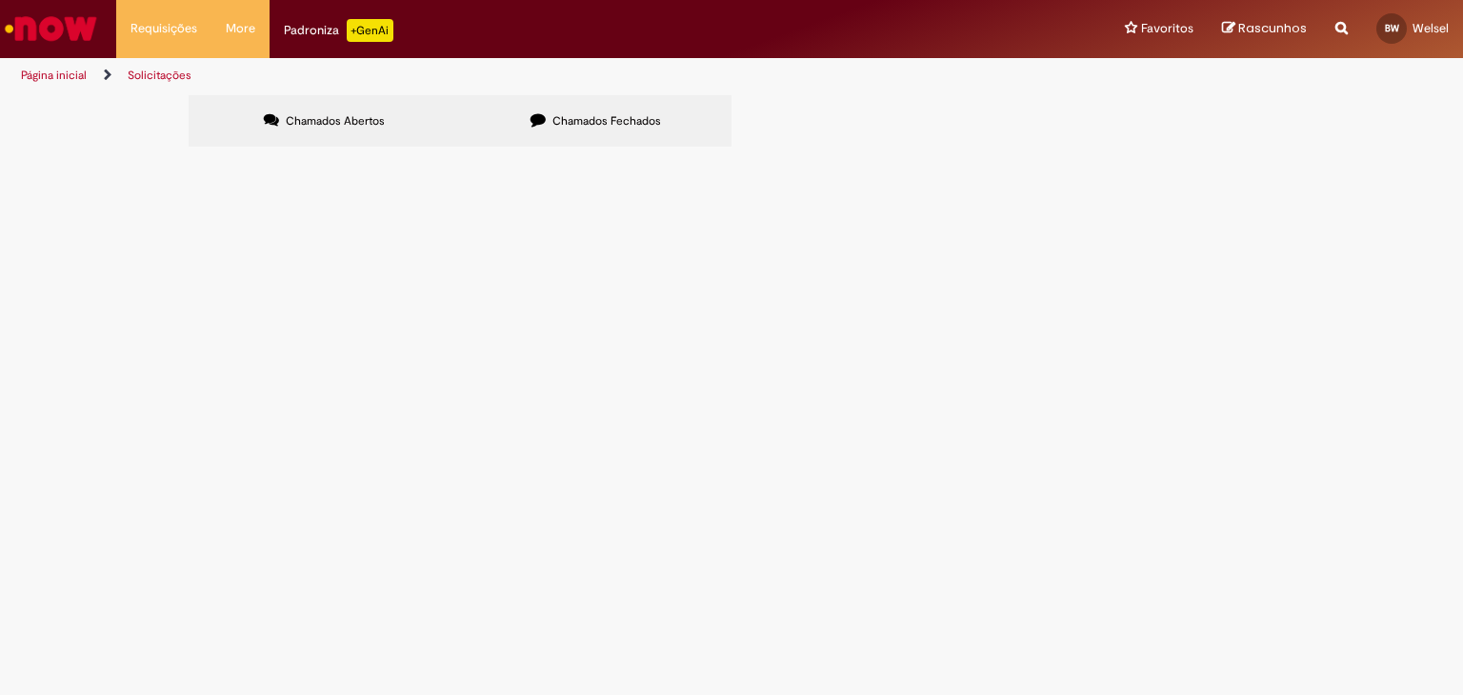
click at [0, 0] on button at bounding box center [0, 0] width 0 height 0
click at [571, 106] on label "Chamados Fechados" at bounding box center [595, 120] width 271 height 51
click at [0, 0] on span "Como incluir o cancelamento de uma NF no portal de pagamento? Em anexo inclui u…" at bounding box center [0, 0] width 0 height 0
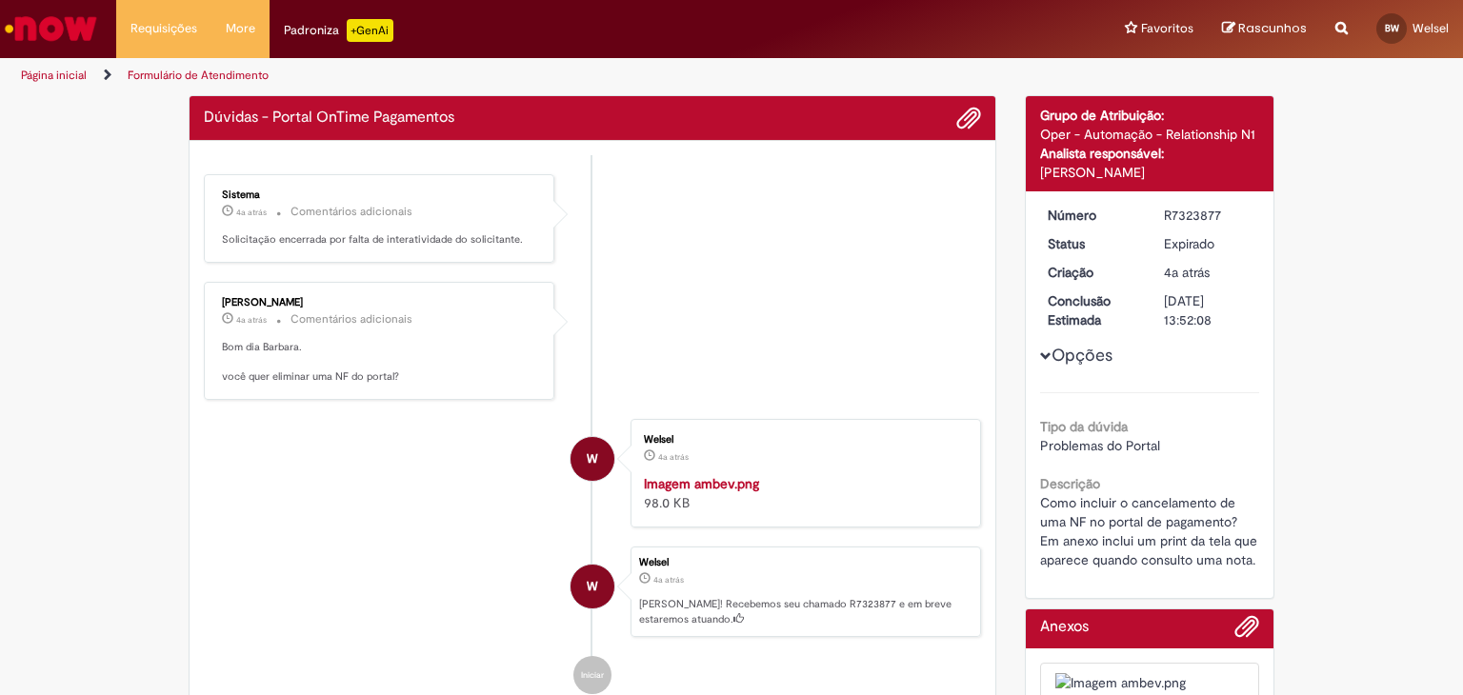
click at [67, 73] on link "Página inicial" at bounding box center [54, 75] width 66 height 15
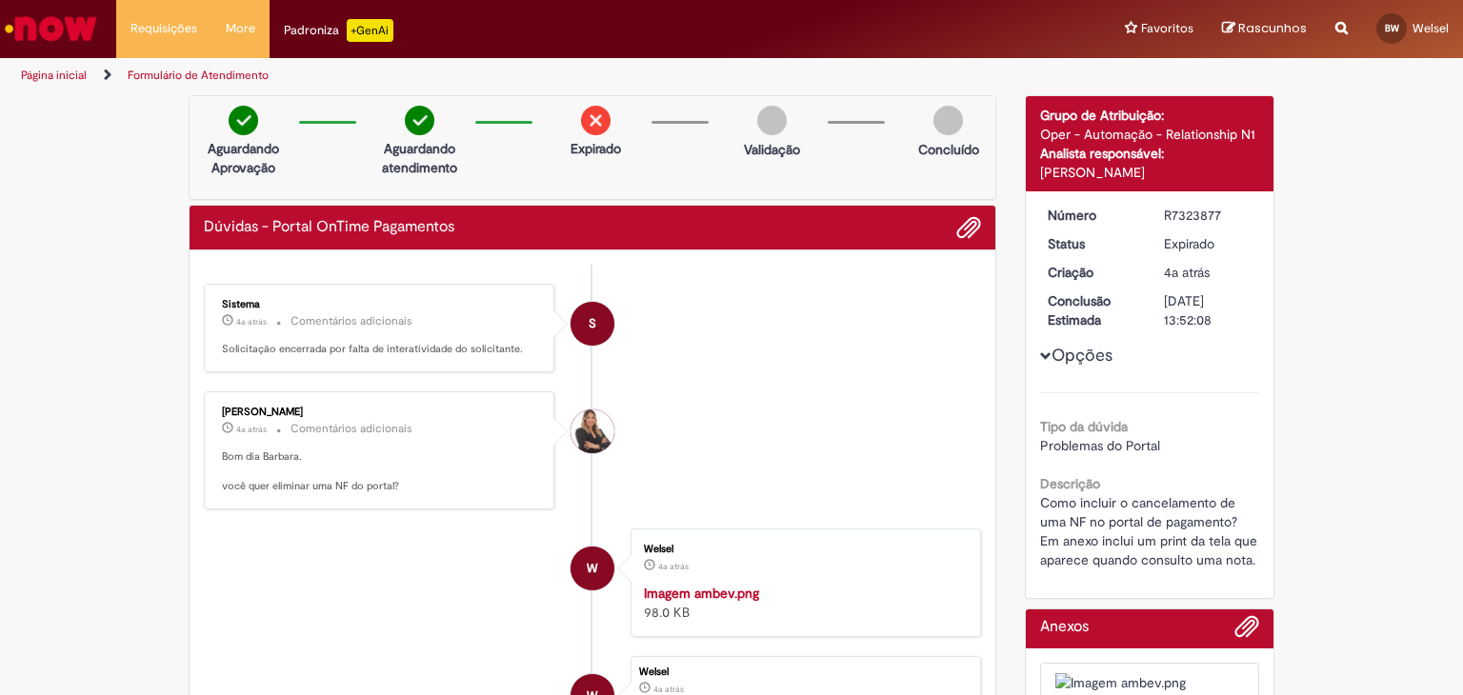
drag, startPoint x: 345, startPoint y: 230, endPoint x: 423, endPoint y: 228, distance: 78.1
click at [347, 230] on h2 "Dúvidas - Portal OnTime Pagamentos" at bounding box center [329, 227] width 250 height 17
click at [458, 231] on div "Dúvidas - Portal OnTime Pagamentos" at bounding box center [592, 227] width 777 height 25
click at [156, 77] on link "Exibir Todas as Solicitações" at bounding box center [222, 77] width 210 height 21
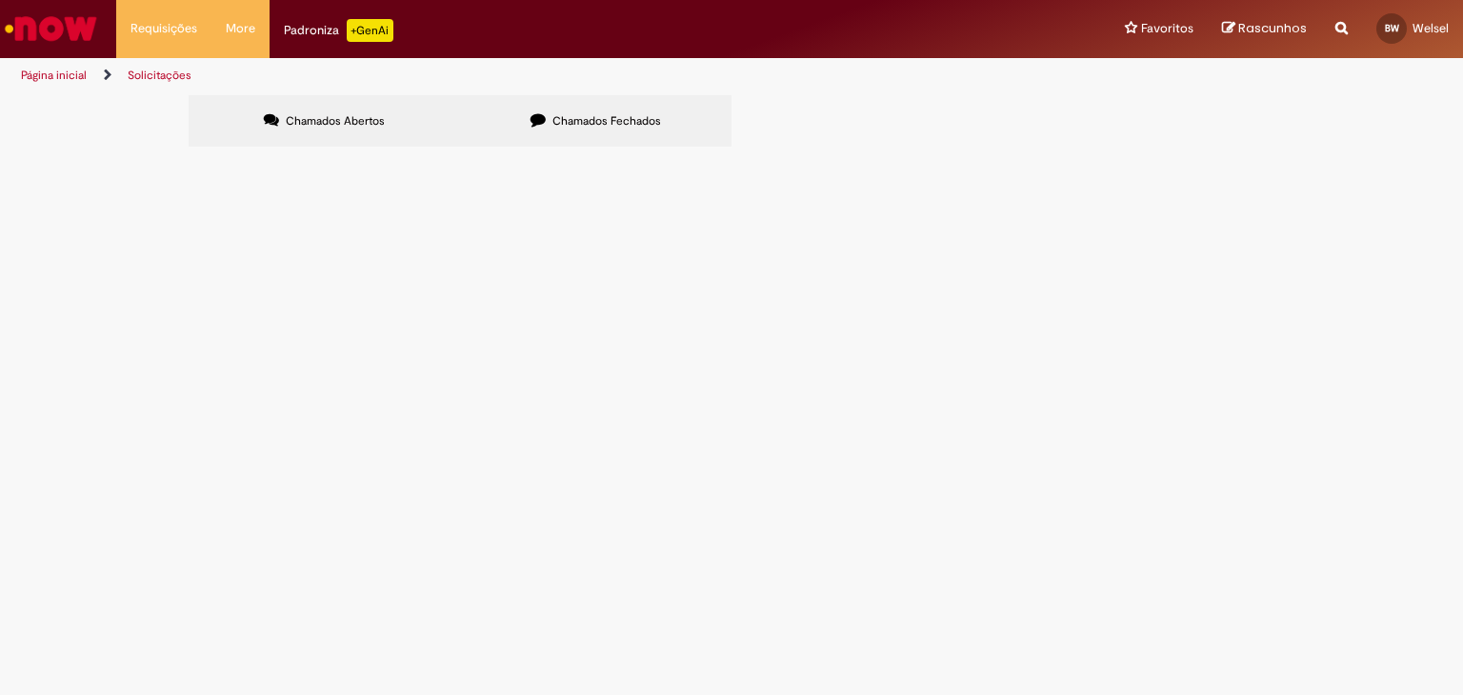
click at [46, 75] on link "Página inicial" at bounding box center [54, 75] width 66 height 15
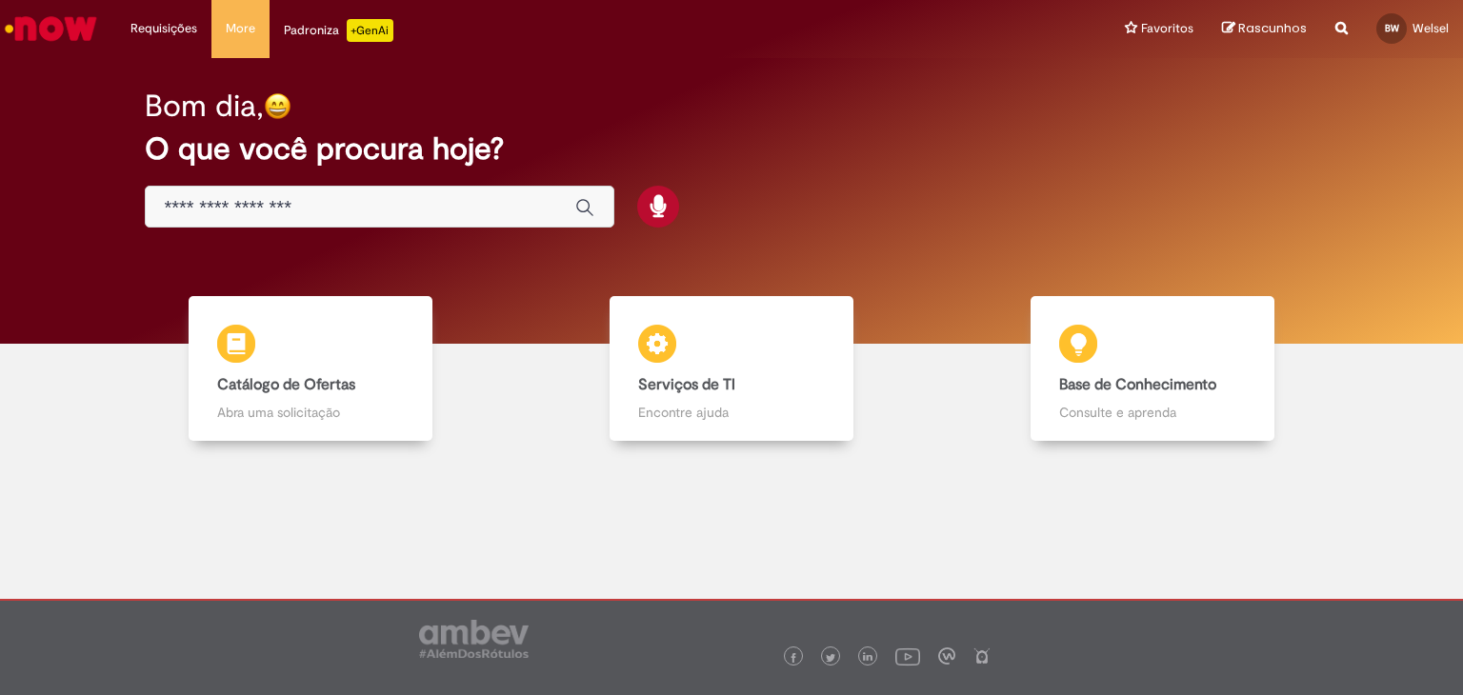
click at [1238, 26] on span "Rascunhos" at bounding box center [1272, 28] width 69 height 18
click at [440, 205] on input "Basta digitar aqui" at bounding box center [360, 208] width 391 height 22
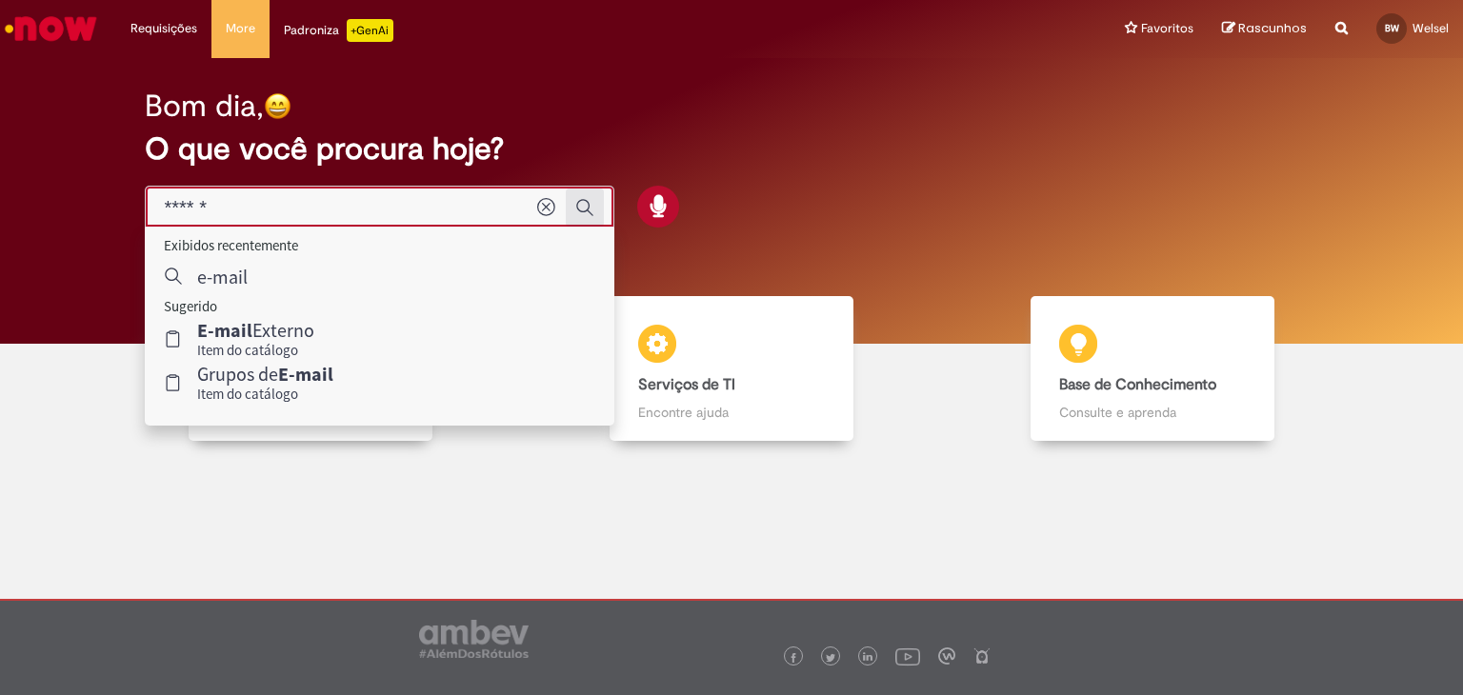
type input "******"
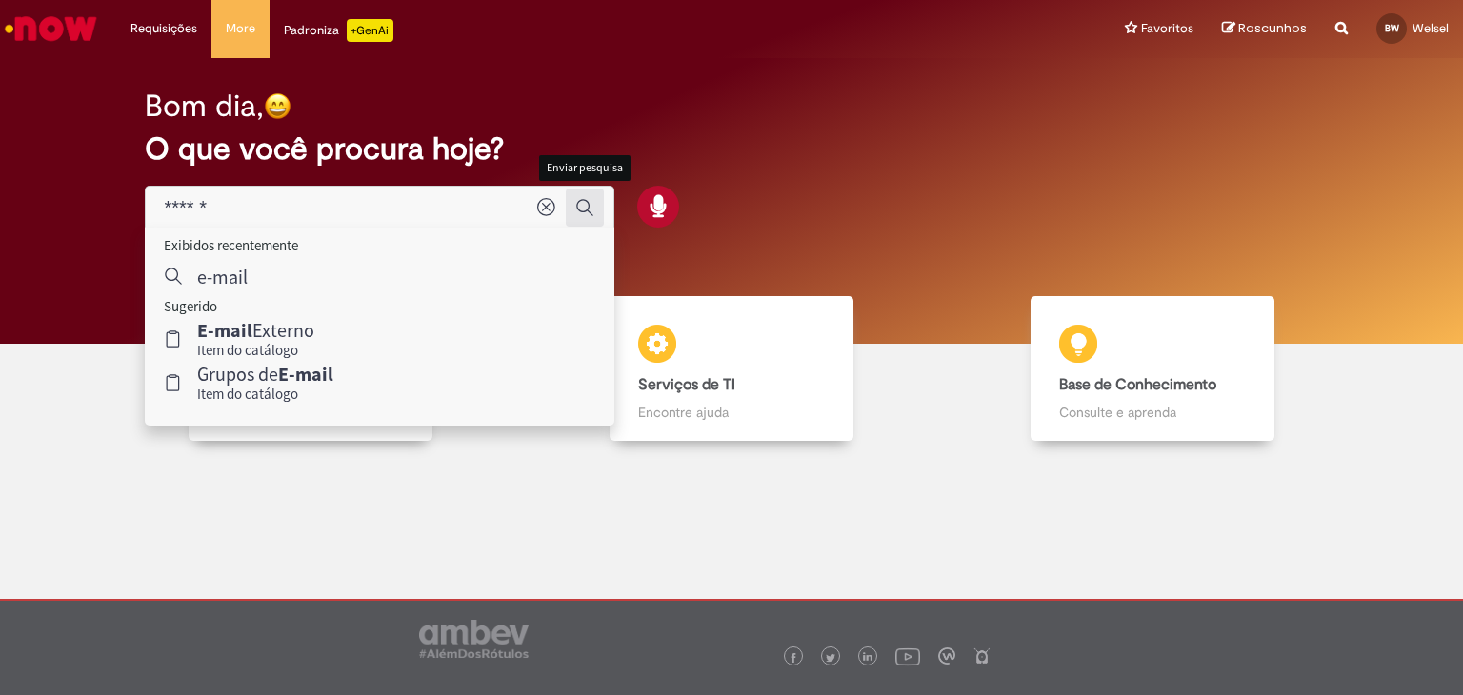
click at [583, 210] on icon "Enviar pesquisa" at bounding box center [584, 207] width 19 height 19
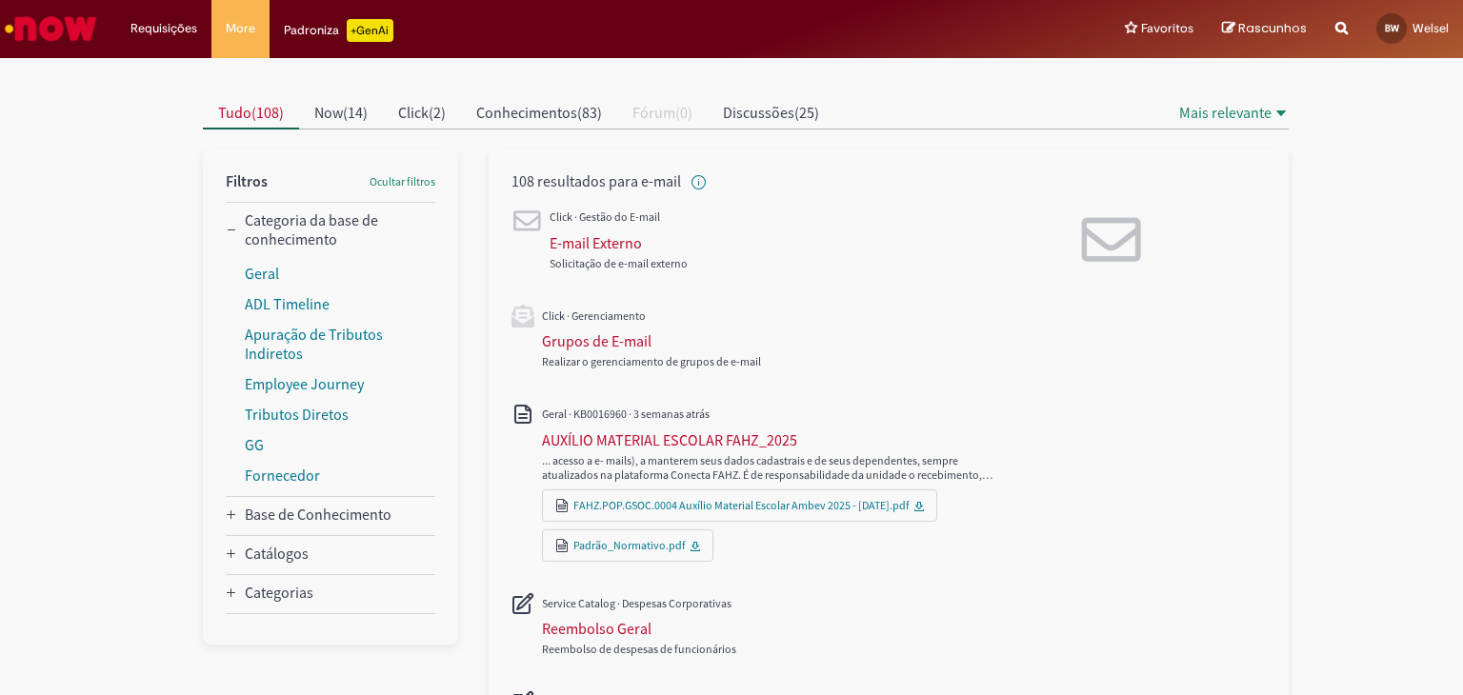
scroll to position [190, 0]
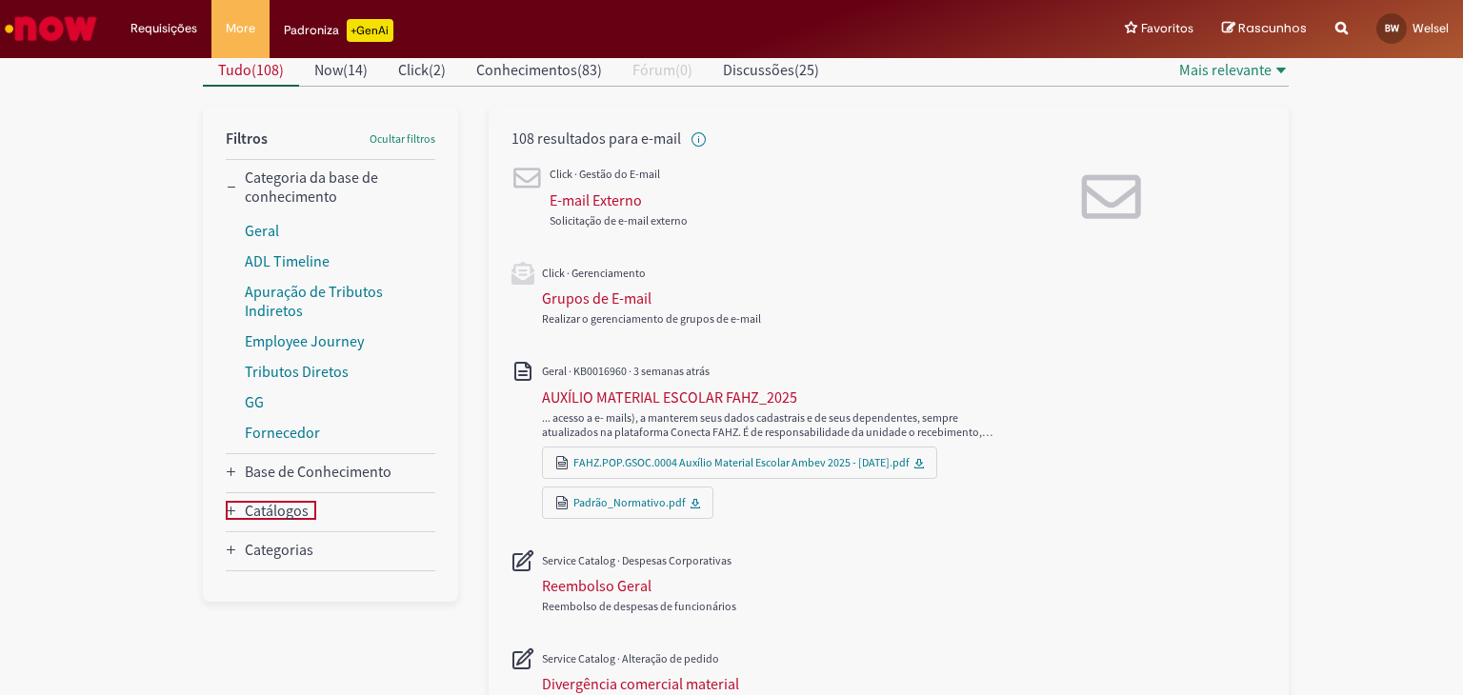
click at [229, 501] on div "Catálogos" at bounding box center [271, 510] width 90 height 19
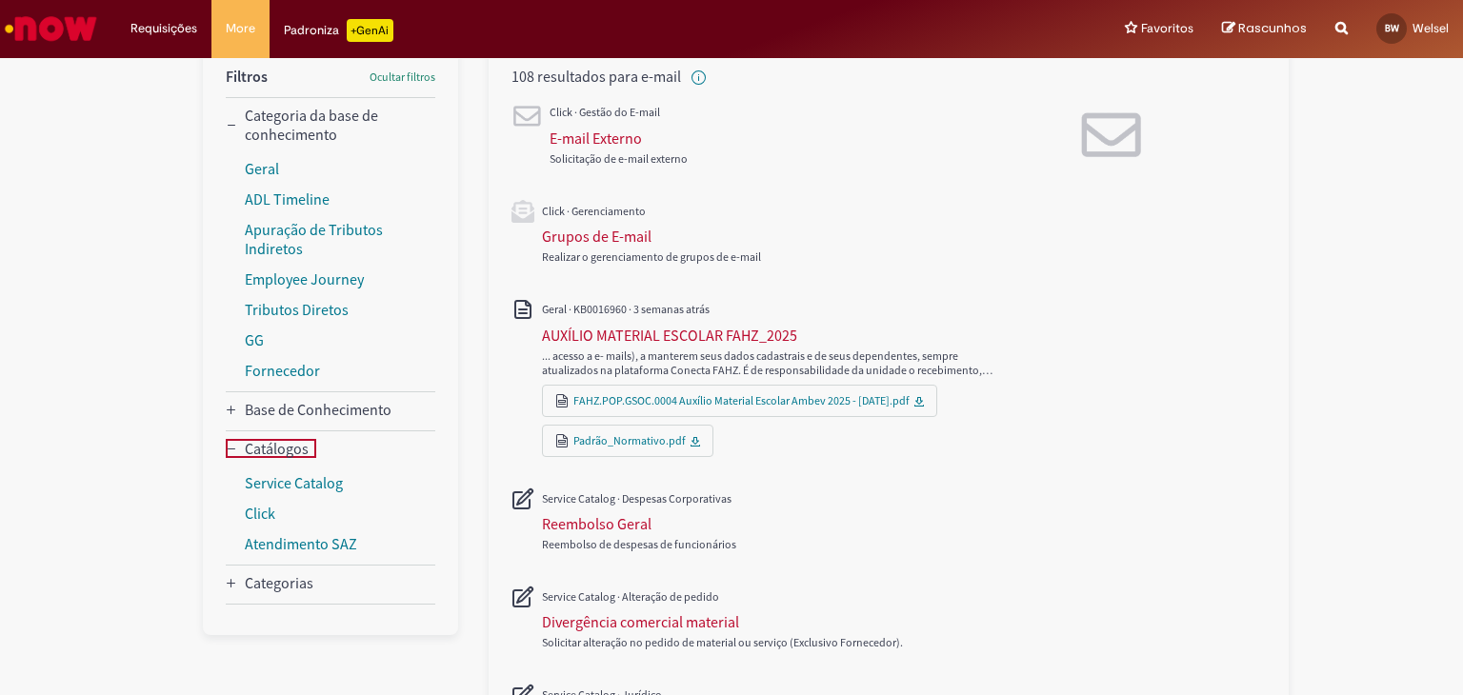
scroll to position [286, 0]
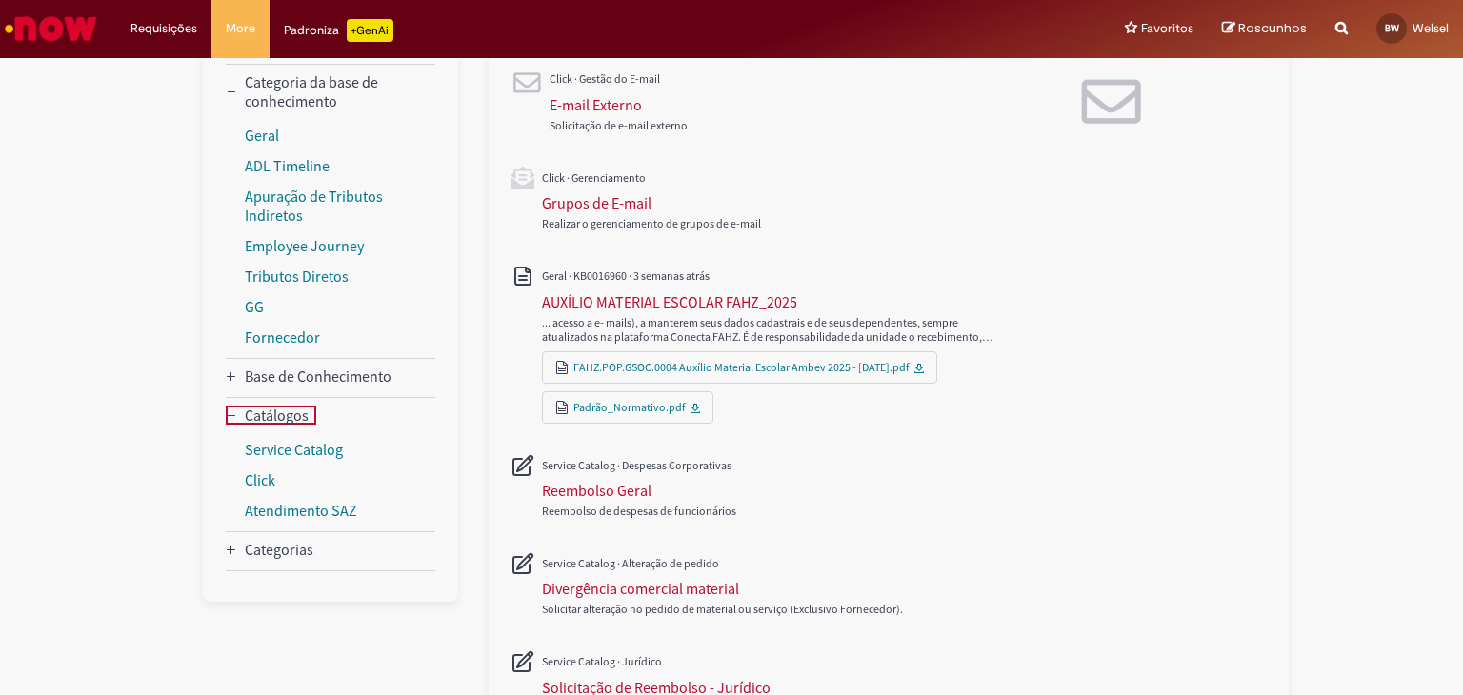
click at [226, 553] on icon "Categorias" at bounding box center [231, 550] width 11 height 11
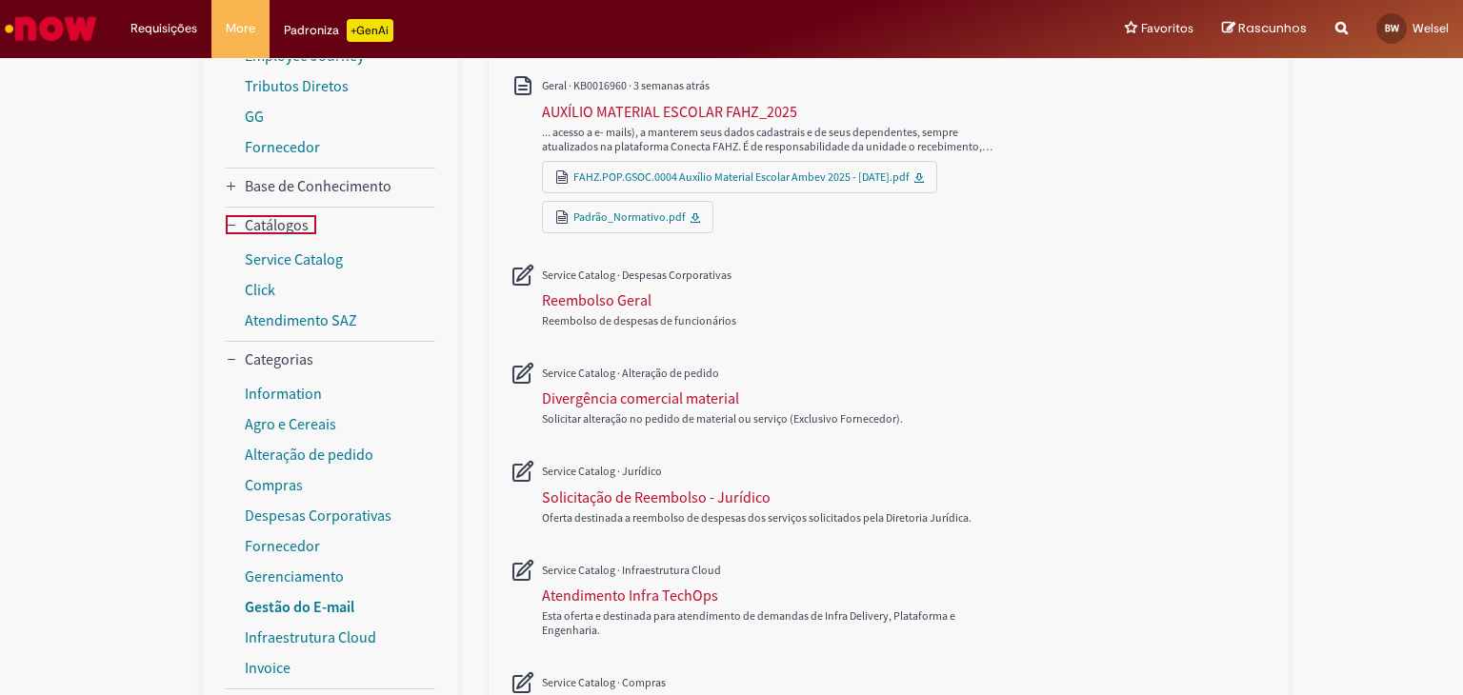
scroll to position [571, 0]
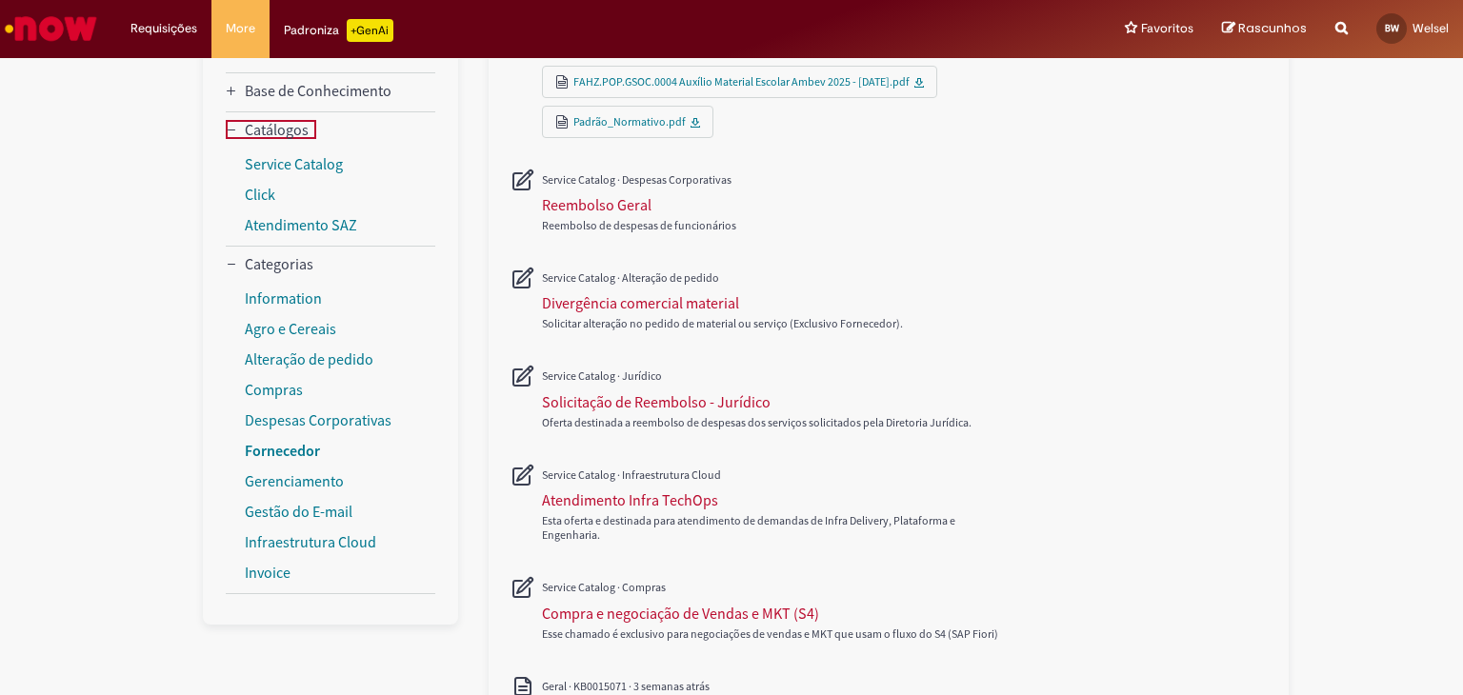
click at [298, 450] on link "Fornecedor" at bounding box center [282, 450] width 75 height 19
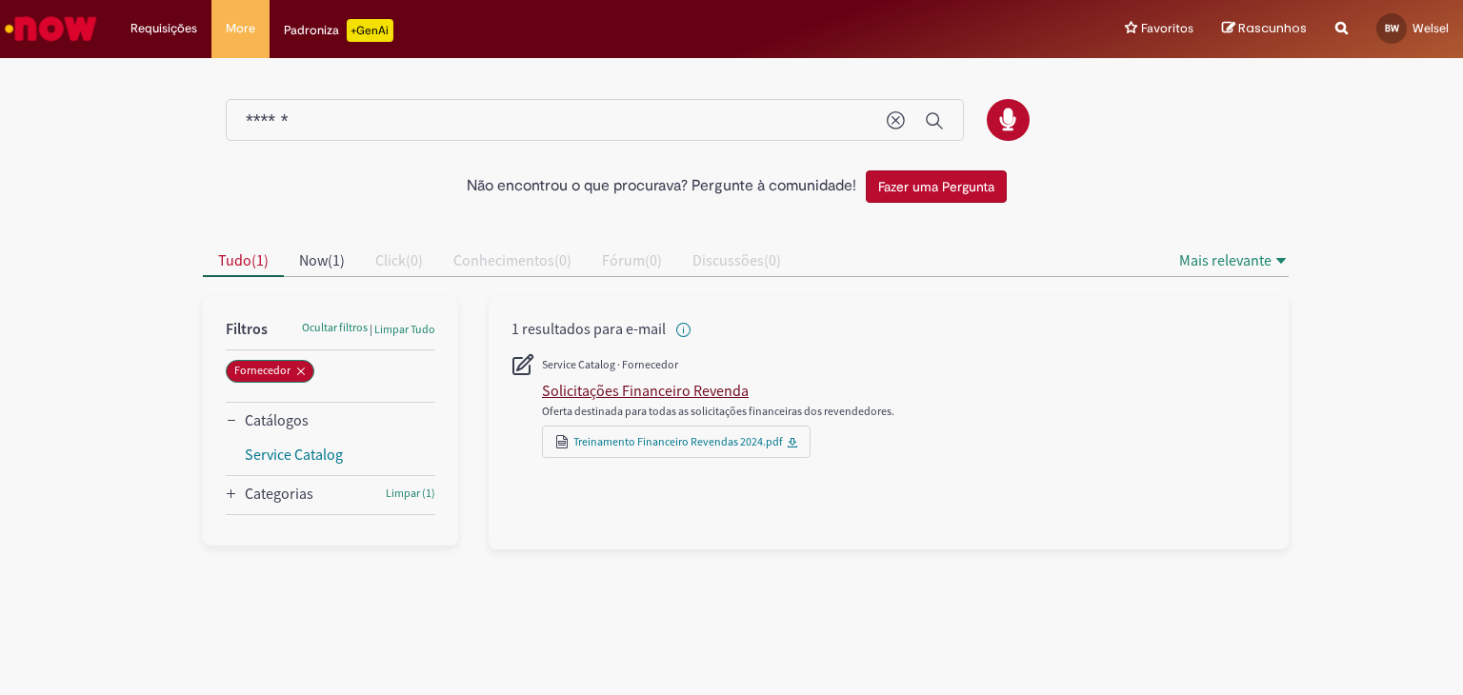
click at [620, 391] on div "Solicitações Financeiro Revenda" at bounding box center [645, 390] width 207 height 19
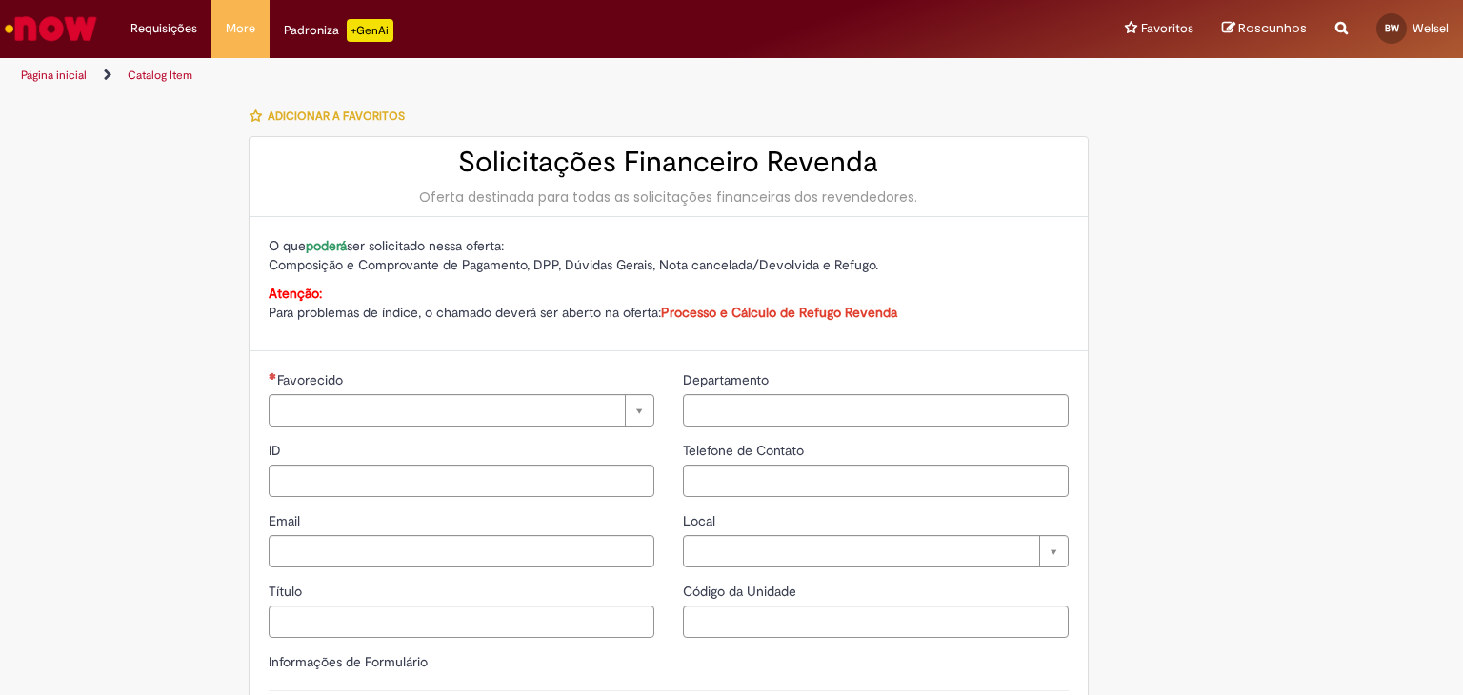
type input "**********"
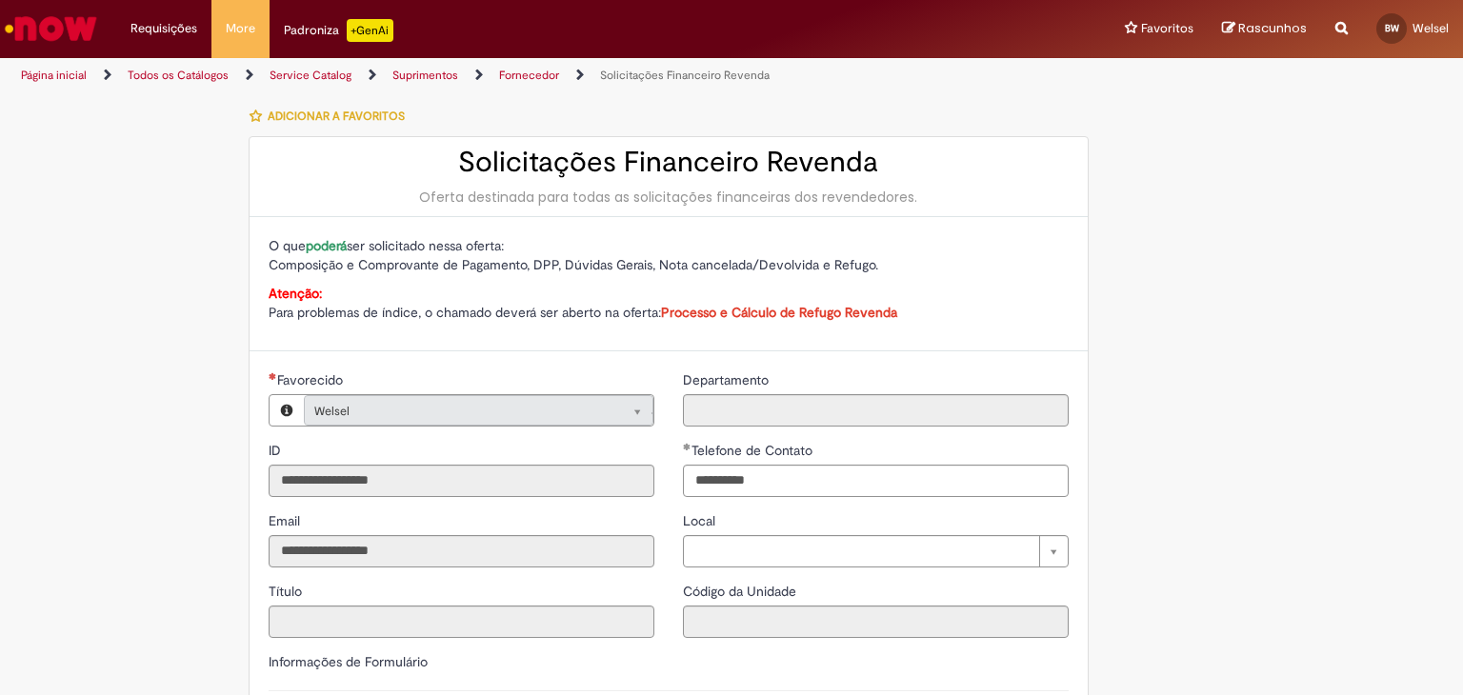
type input "******"
type input "**********"
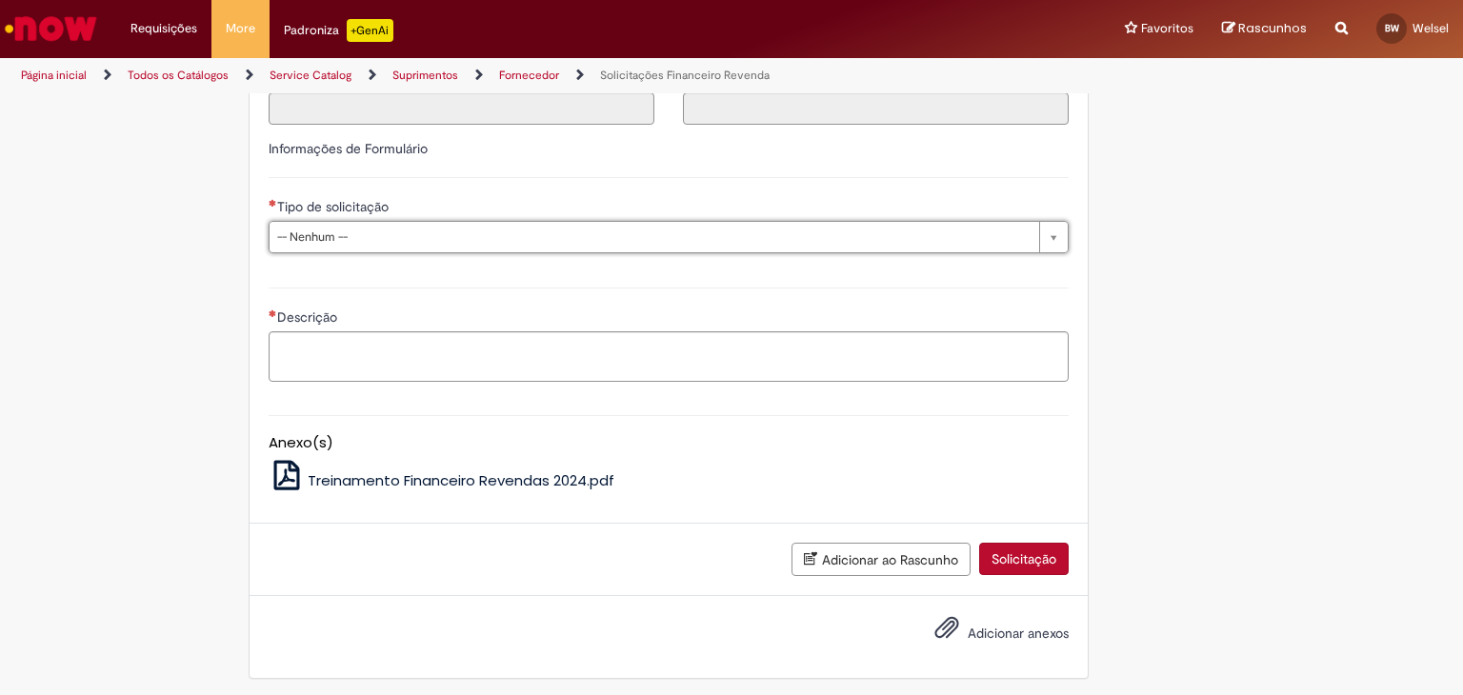
scroll to position [514, 0]
click at [396, 476] on span "Treinamento Financeiro Revendas 2024.pdf" at bounding box center [461, 480] width 307 height 20
click at [152, 29] on li "Requisições Exibir Todas as Solicitações" at bounding box center [163, 28] width 95 height 57
click at [66, 77] on link "Página inicial" at bounding box center [54, 75] width 66 height 15
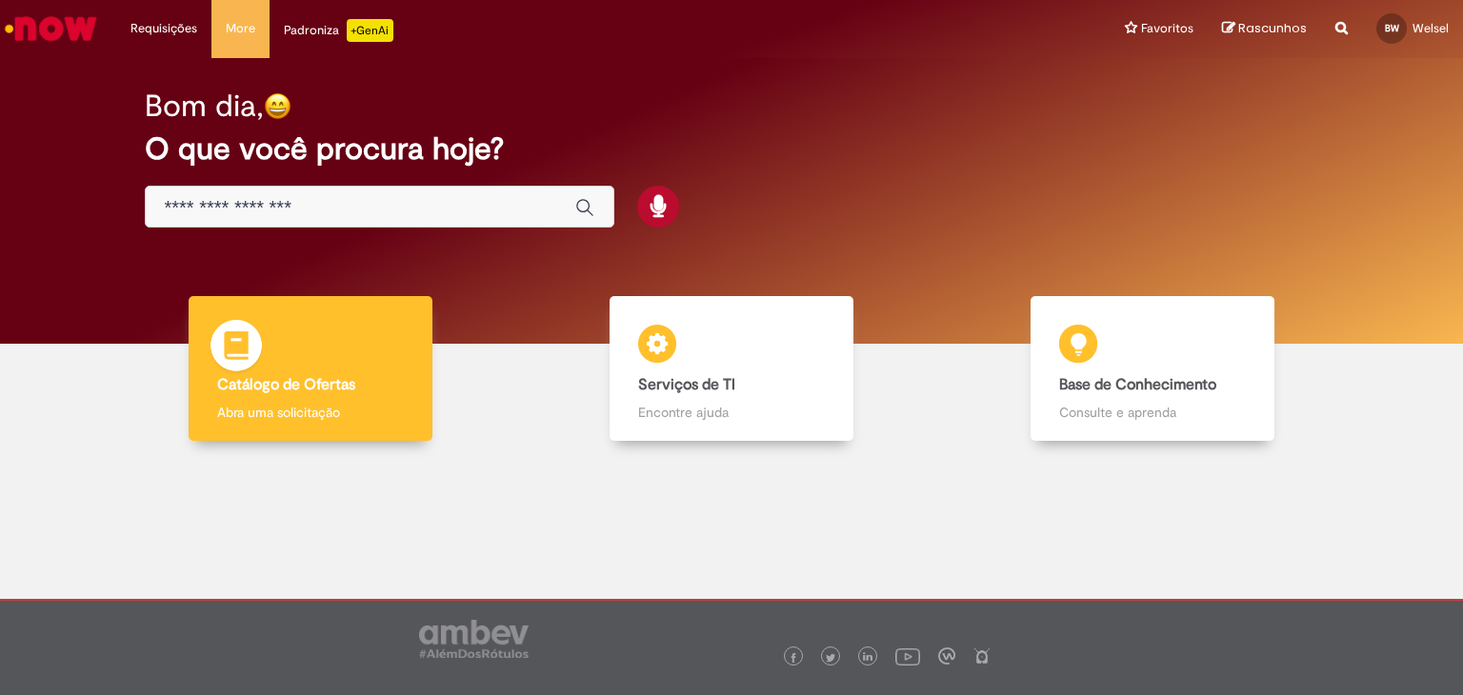
click at [385, 401] on div "Catálogo de Ofertas Catálogo de Ofertas Abra uma solicitação" at bounding box center [311, 369] width 244 height 146
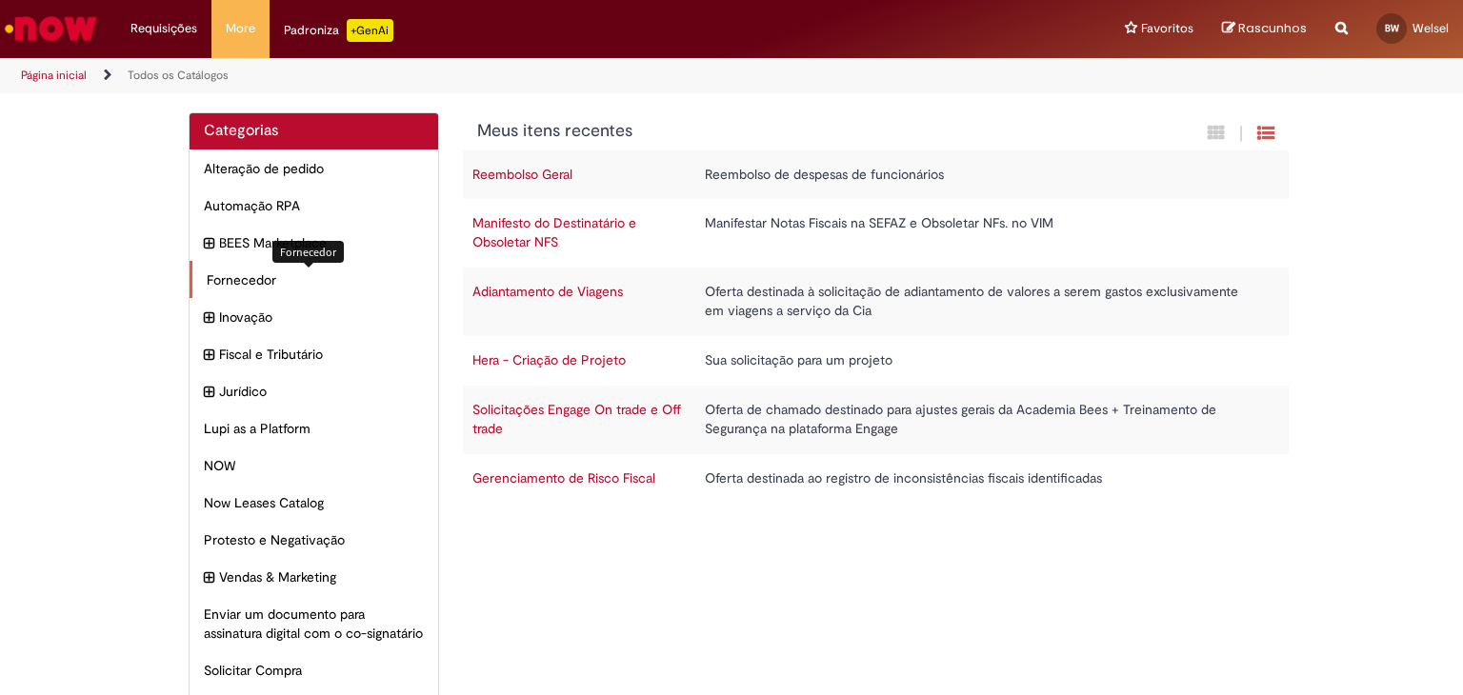
click at [290, 279] on span "Fornecedor Itens" at bounding box center [315, 279] width 217 height 19
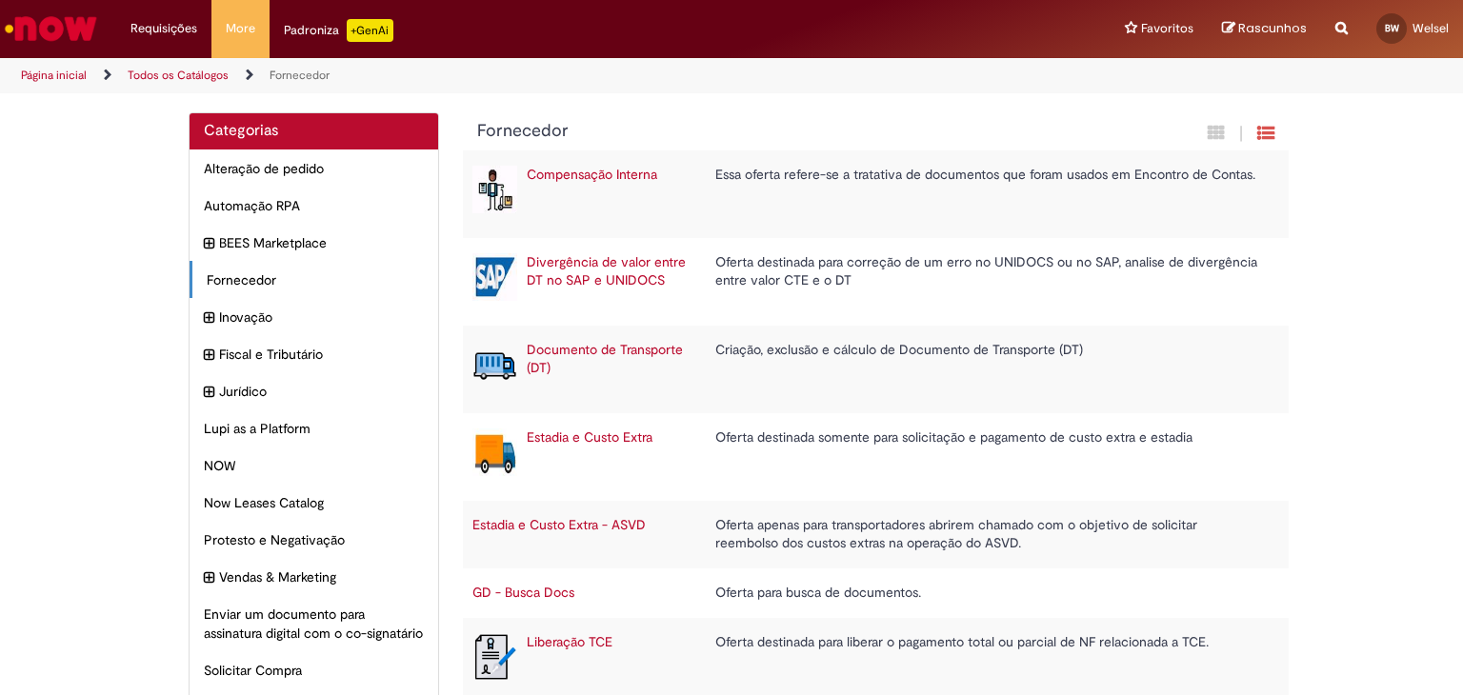
click at [755, 170] on td "Essa oferta refere-se a tratativa de documentos que foram usados em Encontro de…" at bounding box center [988, 194] width 564 height 88
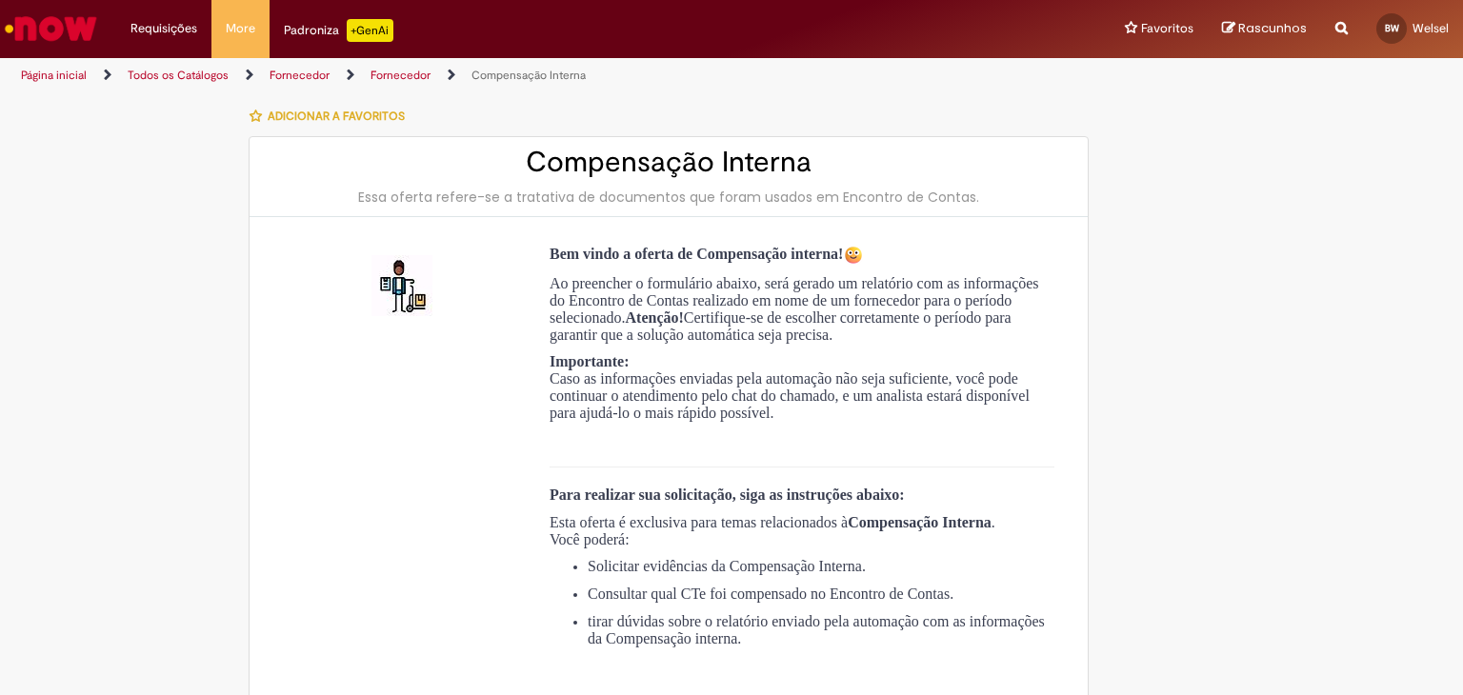
type input "**********"
type input "******"
type input "**********"
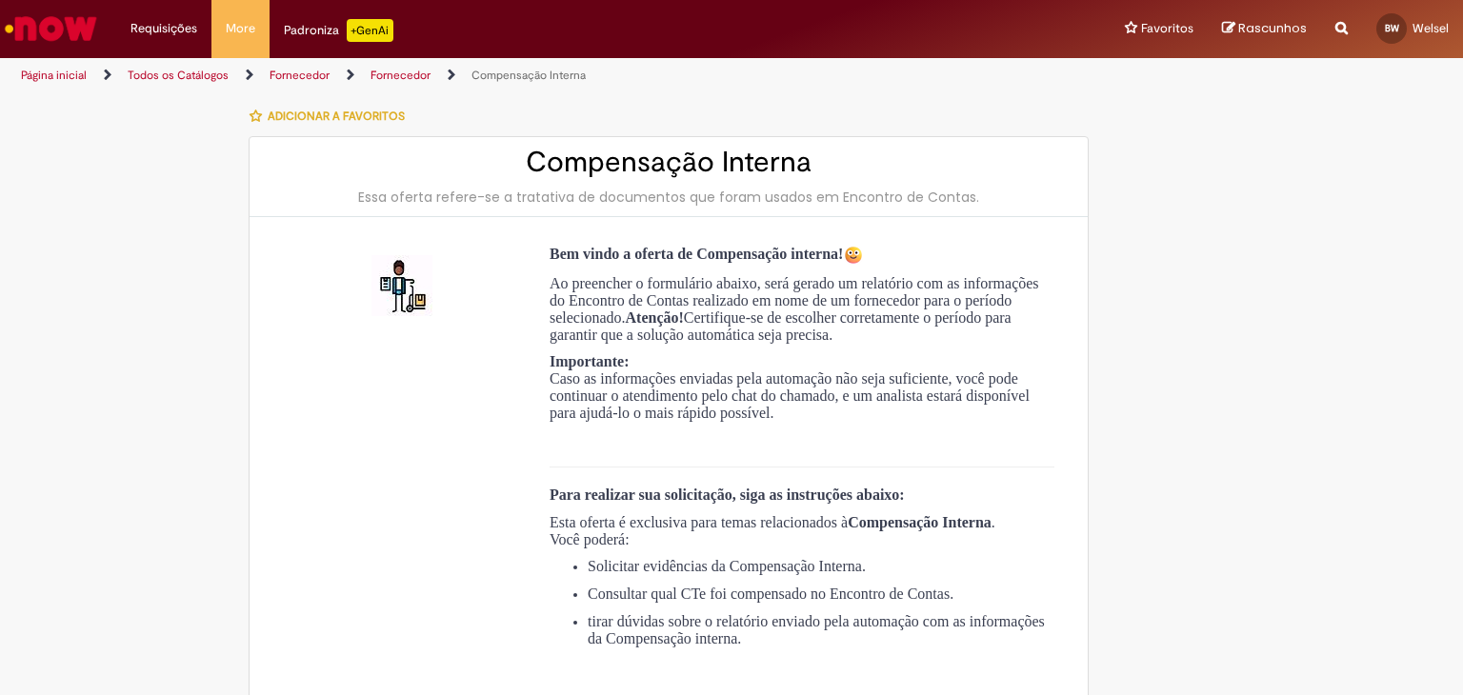
type input "**********"
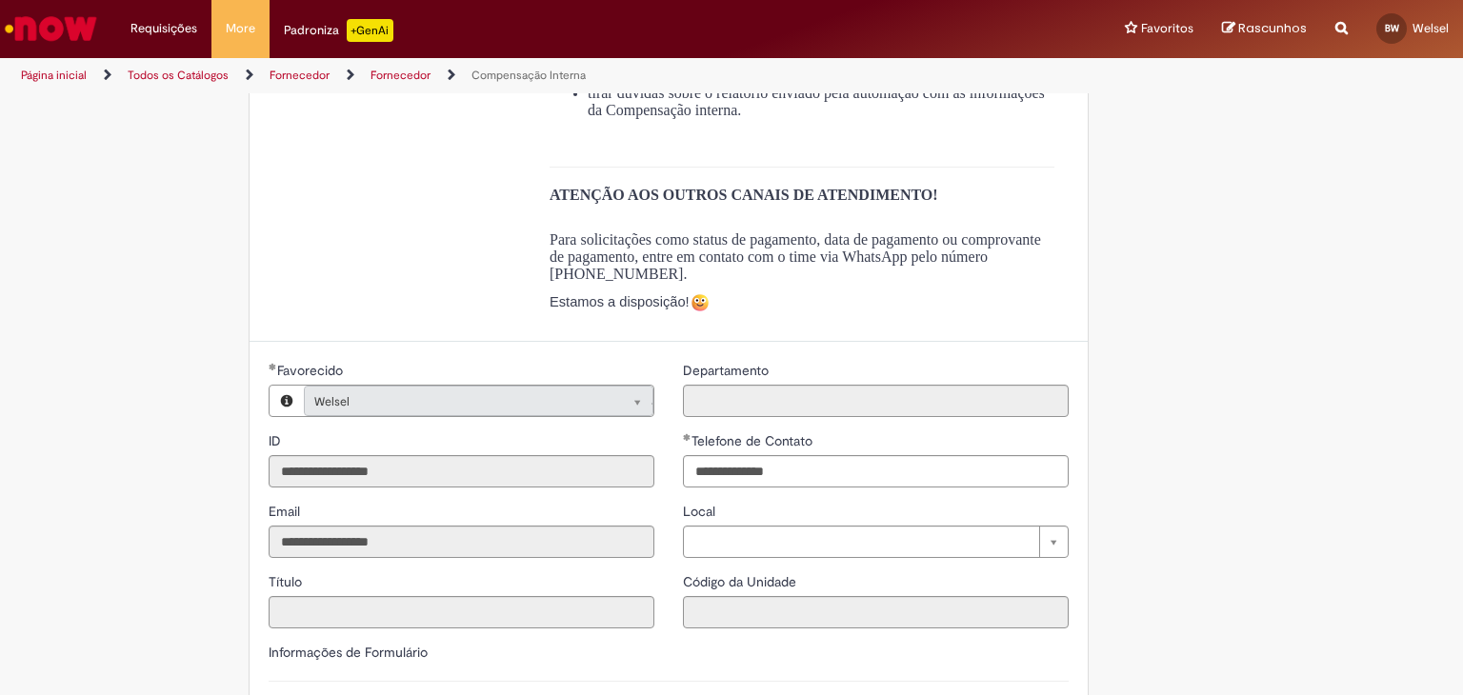
scroll to position [571, 0]
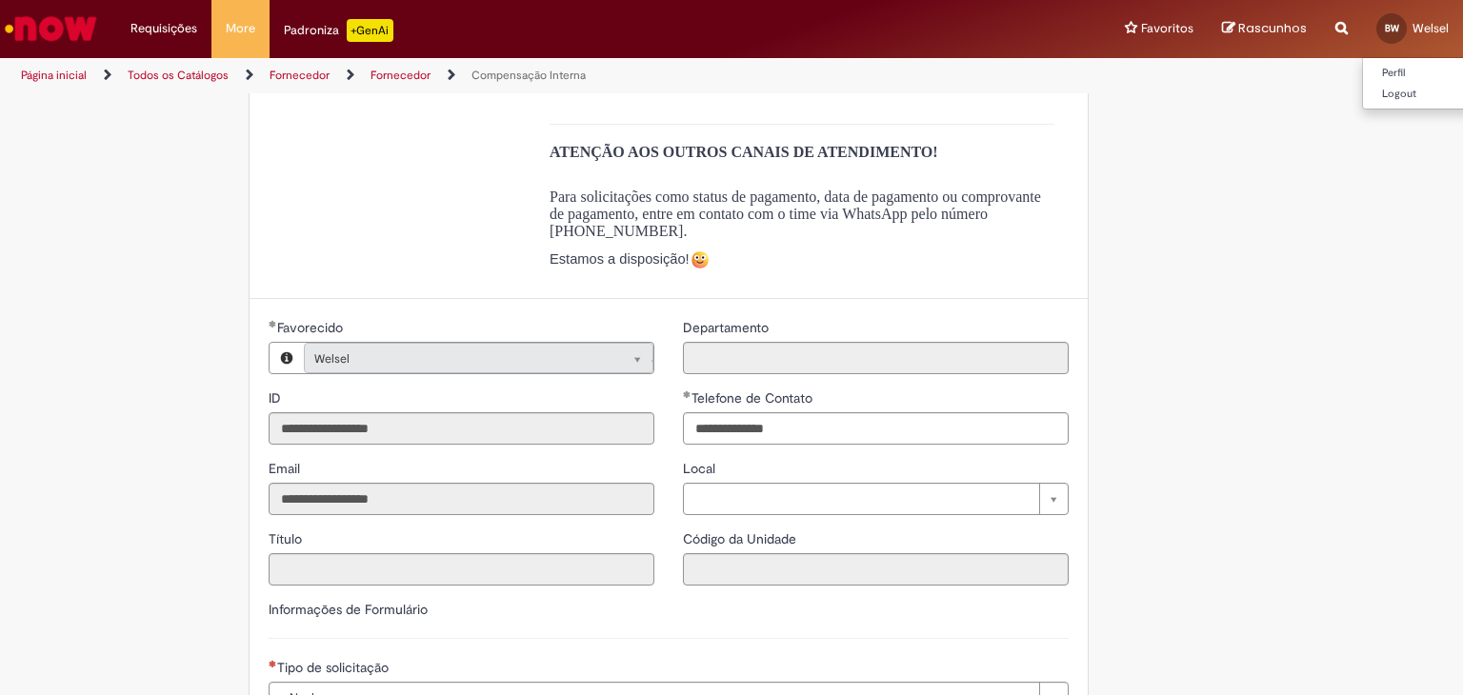
click at [1421, 14] on link "BW Welsel" at bounding box center [1412, 28] width 101 height 57
click at [1400, 70] on link "Perfil" at bounding box center [1438, 73] width 150 height 21
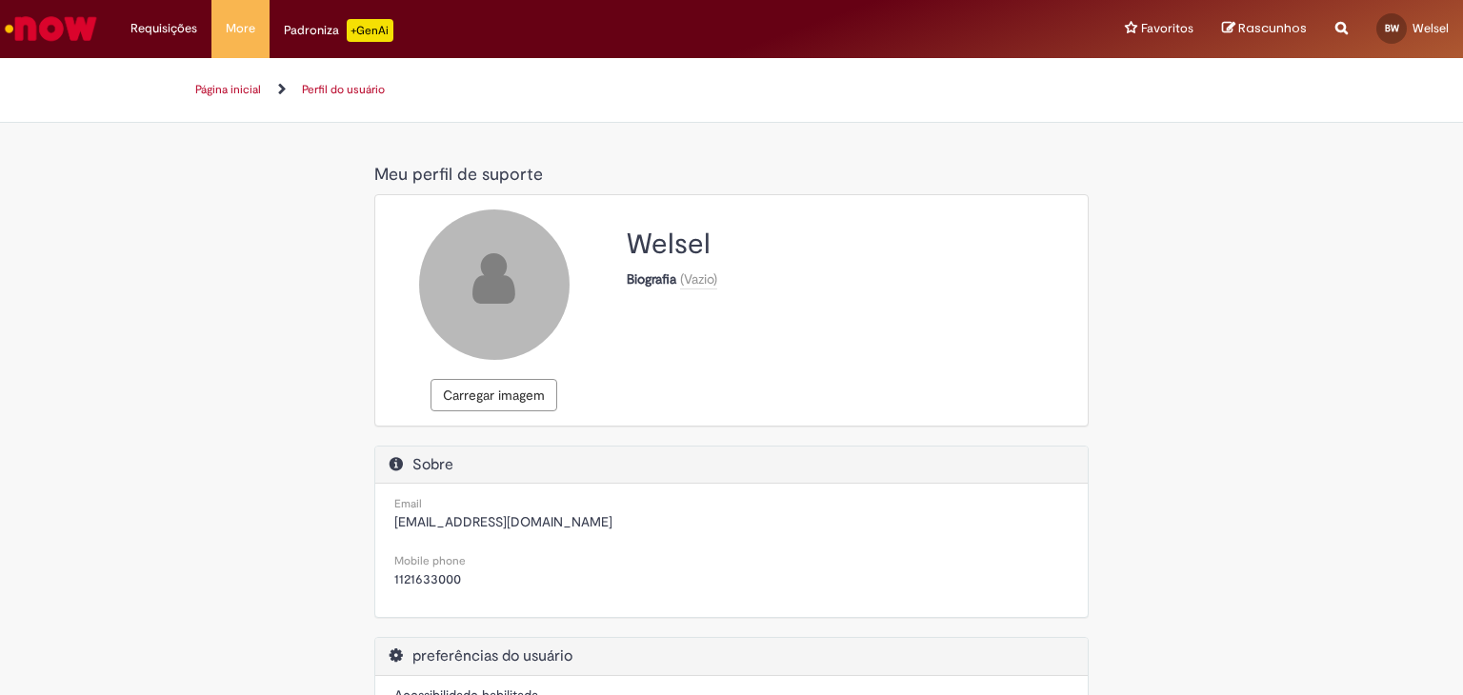
select select "**********"
click at [40, 17] on img "Ir para a Homepage" at bounding box center [51, 29] width 98 height 38
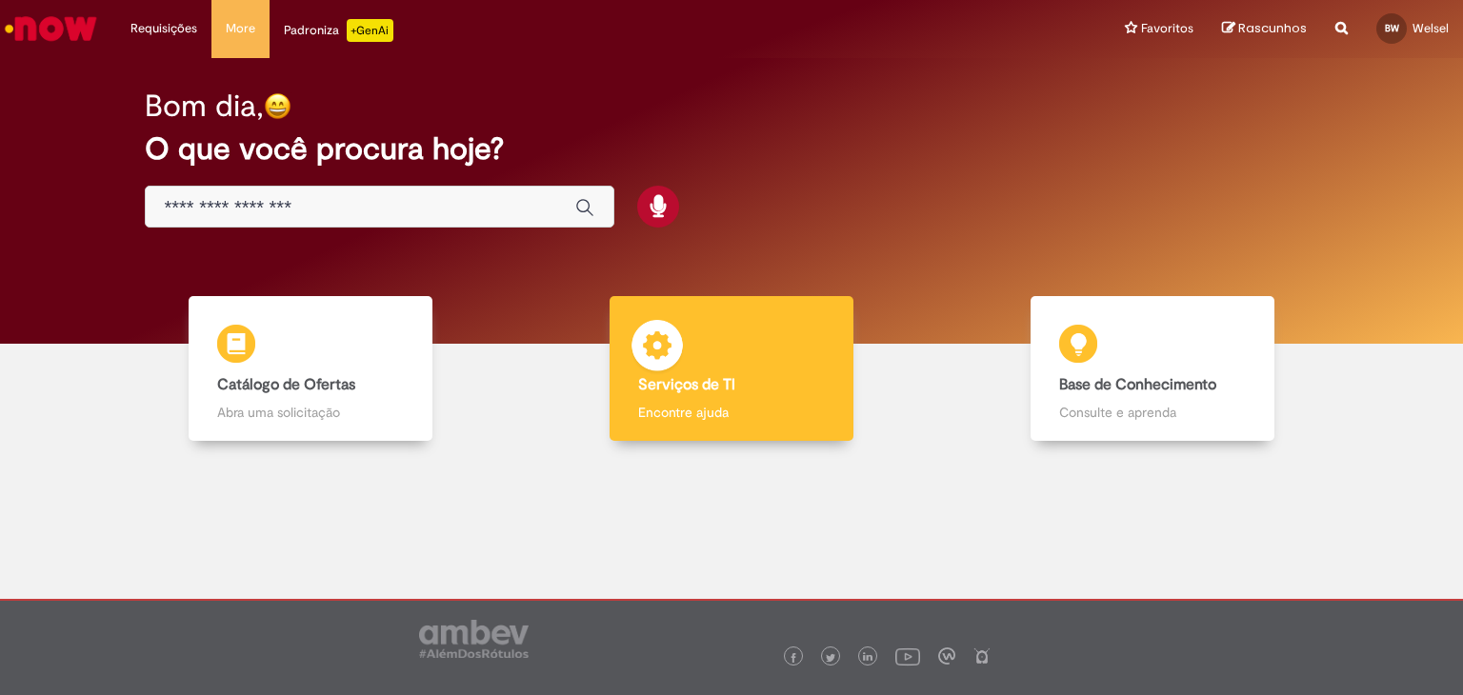
click at [736, 400] on div "Serviços de TI Serviços de TI Encontre ajuda" at bounding box center [732, 369] width 244 height 146
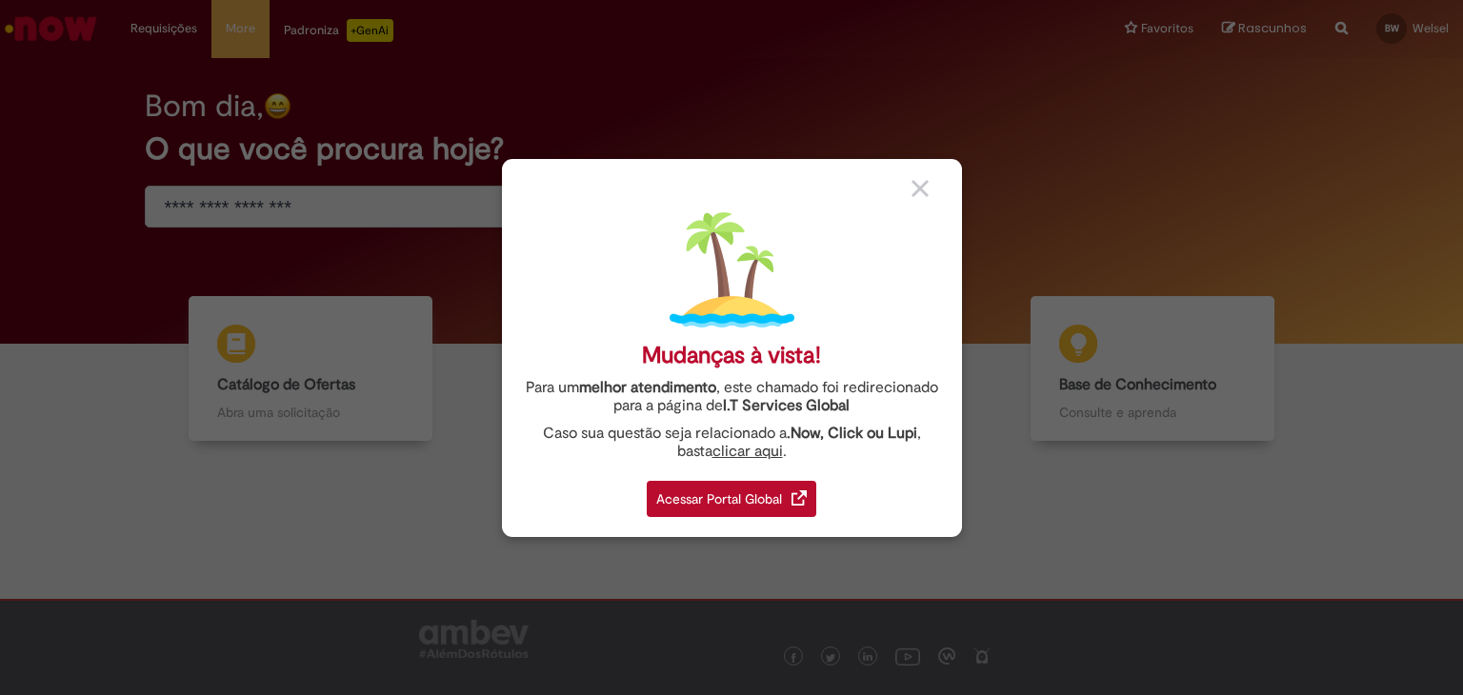
click at [772, 495] on div "Acessar Portal Global" at bounding box center [732, 499] width 170 height 36
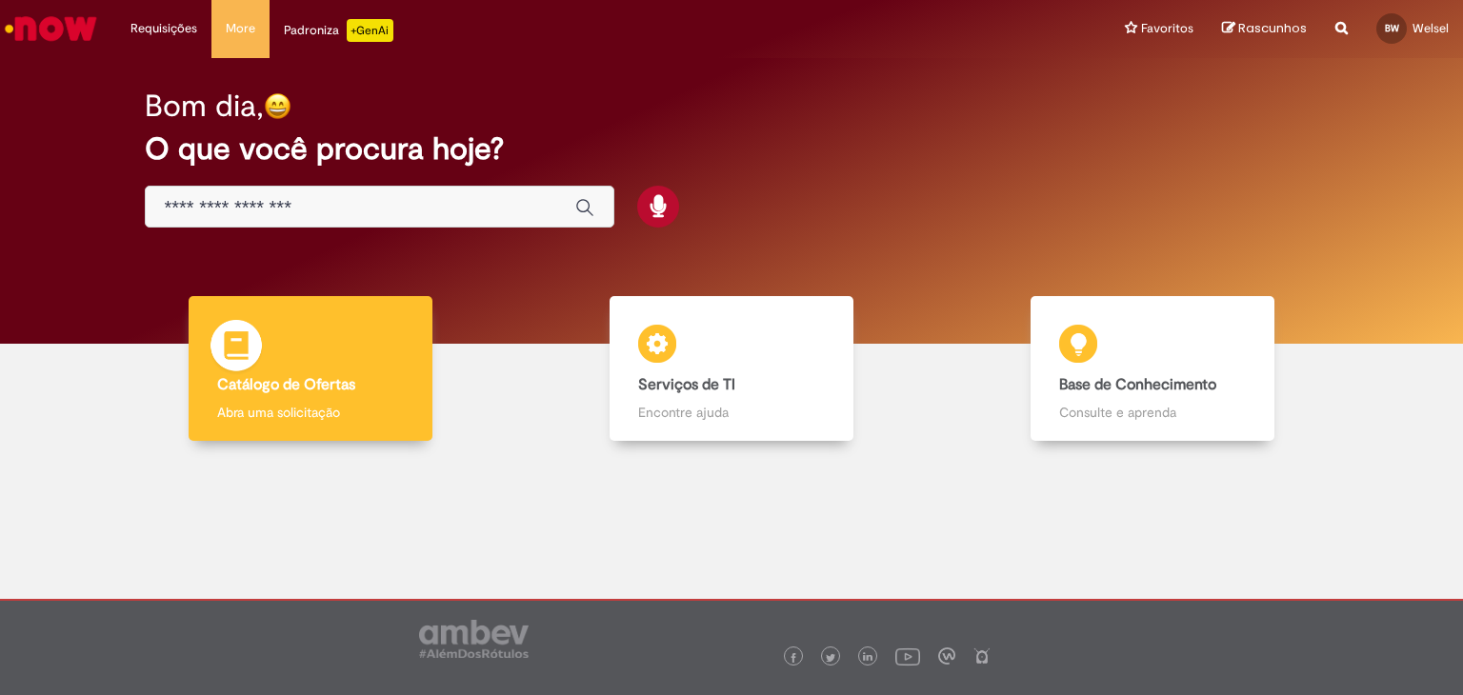
click at [318, 367] on div "Catálogo de Ofertas Catálogo de Ofertas Abra uma solicitação" at bounding box center [311, 369] width 244 height 146
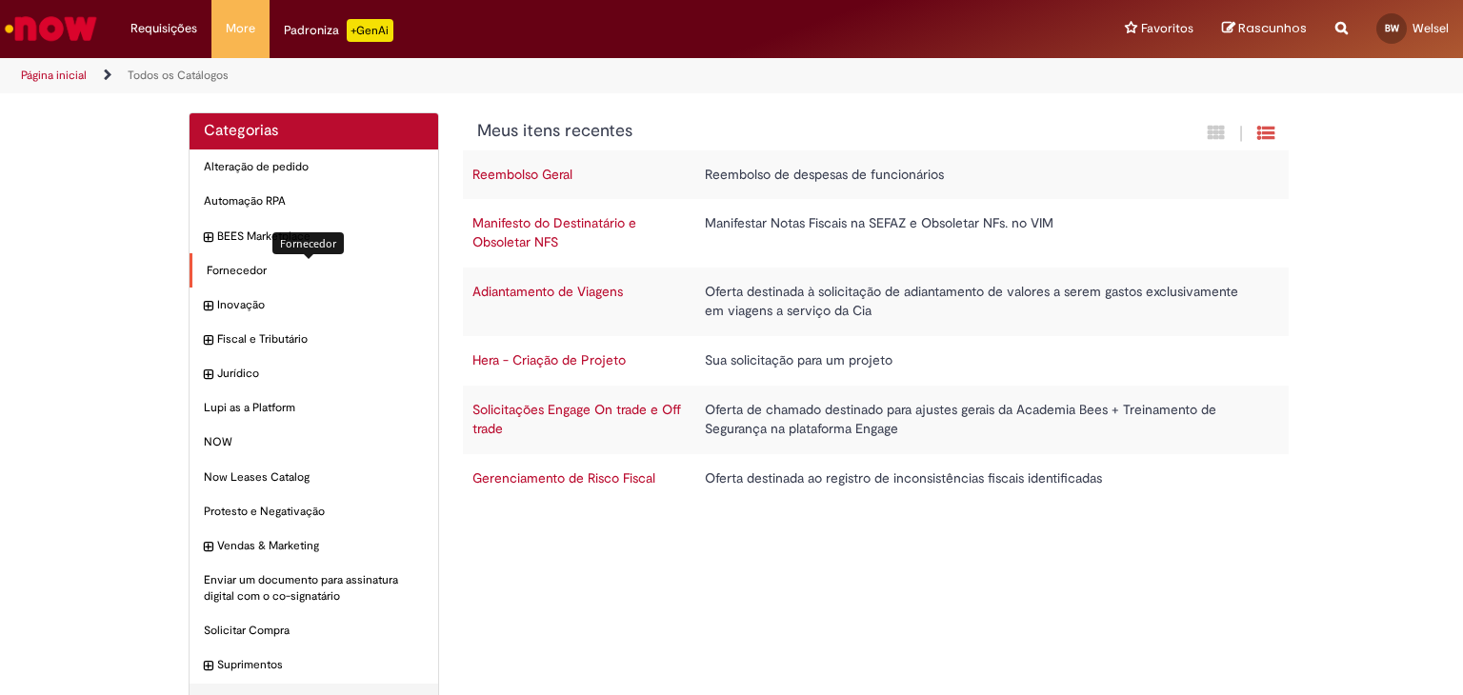
click at [246, 273] on span "Fornecedor Itens" at bounding box center [315, 271] width 217 height 16
